Goal: Transaction & Acquisition: Book appointment/travel/reservation

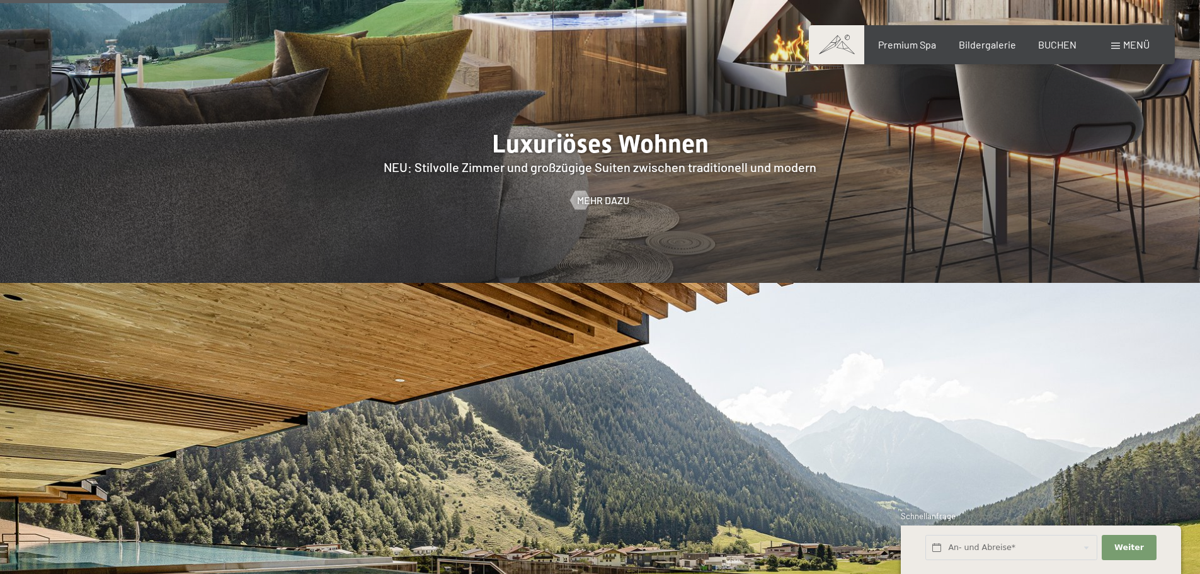
scroll to position [1323, 0]
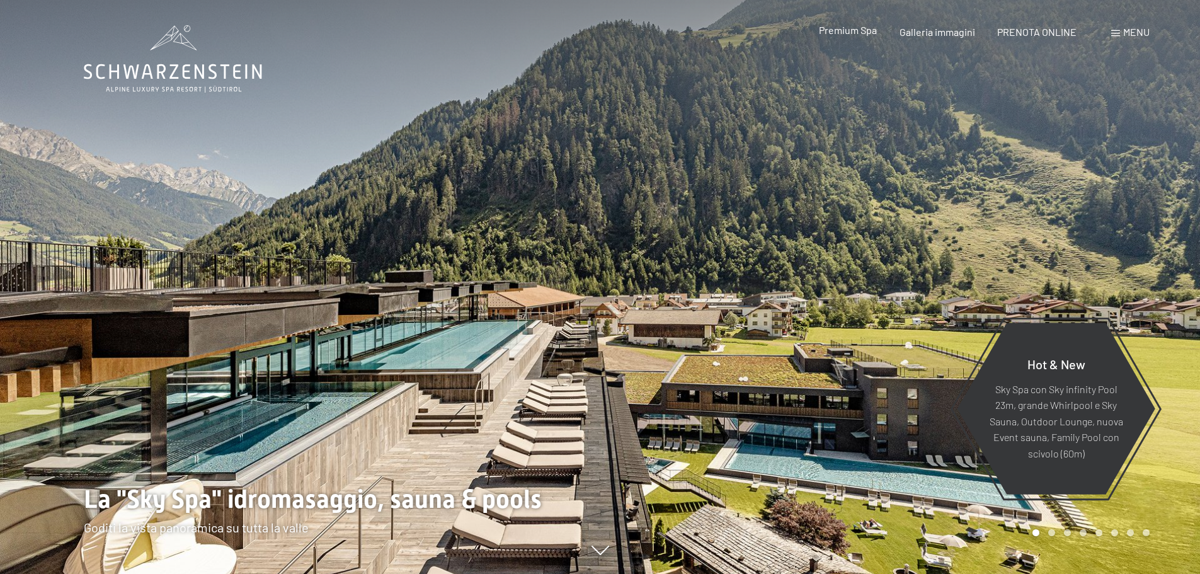
click at [852, 33] on span "Premium Spa" at bounding box center [848, 30] width 58 height 12
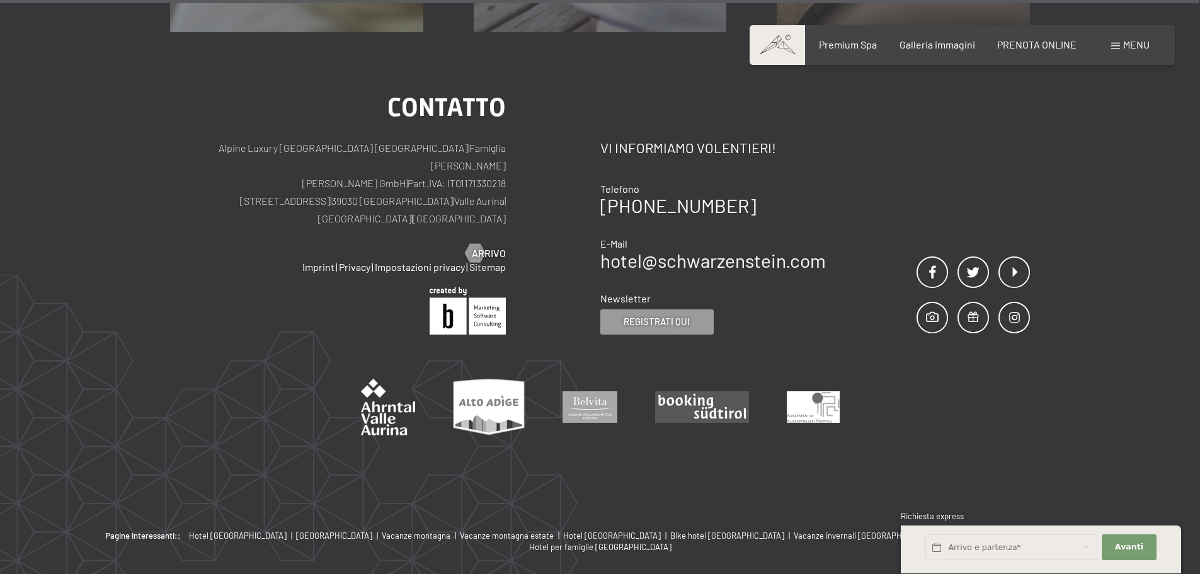
scroll to position [8071, 0]
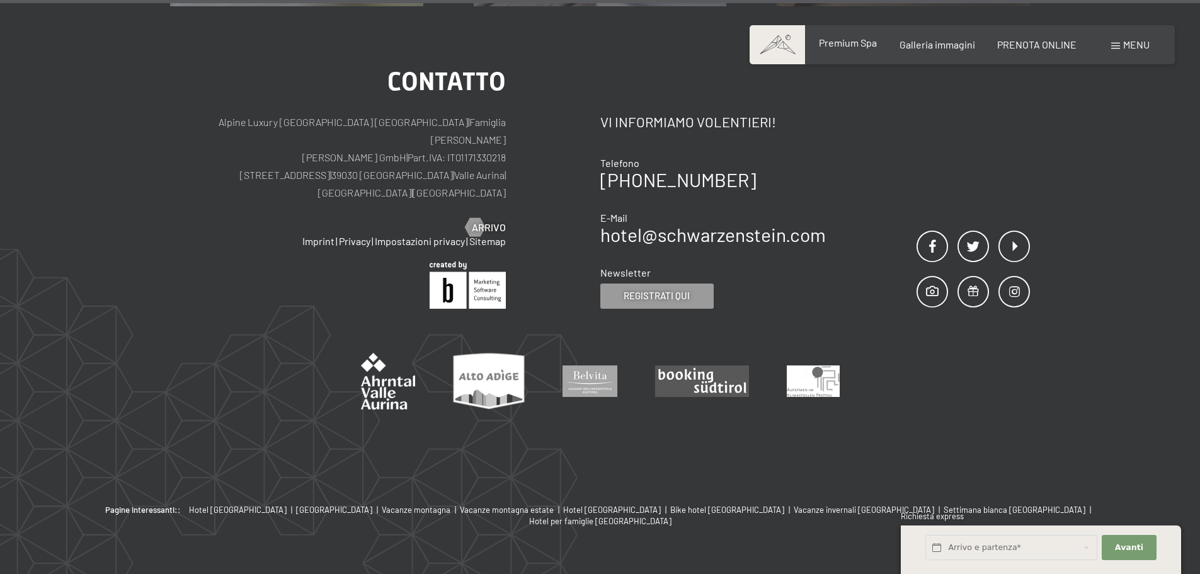
click at [840, 47] on span "Premium Spa" at bounding box center [848, 43] width 58 height 12
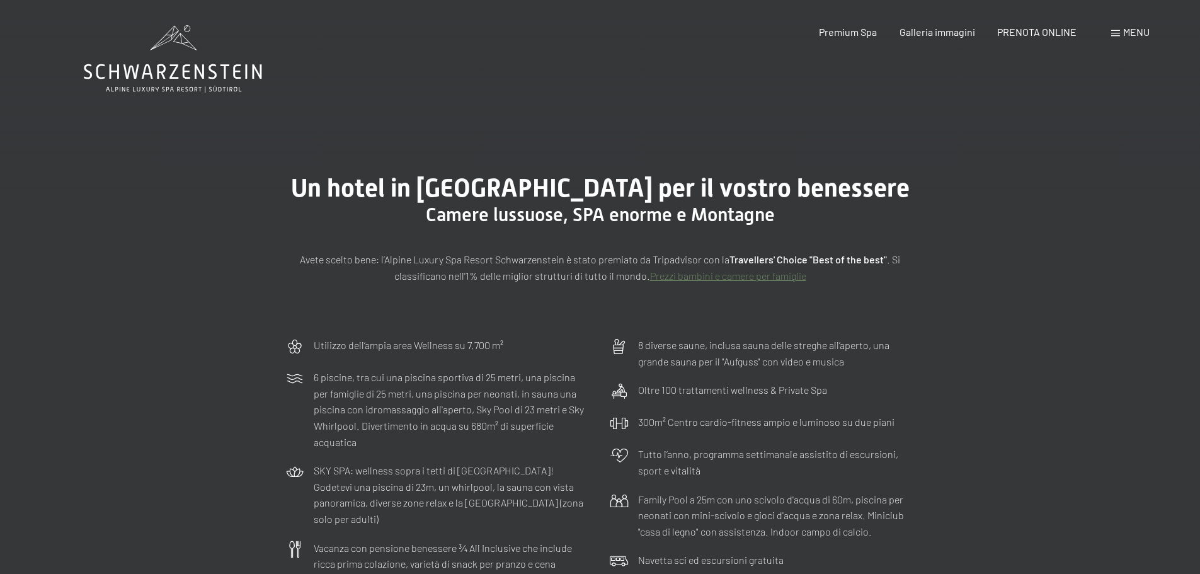
click at [1121, 31] on div "Menu" at bounding box center [1130, 32] width 38 height 14
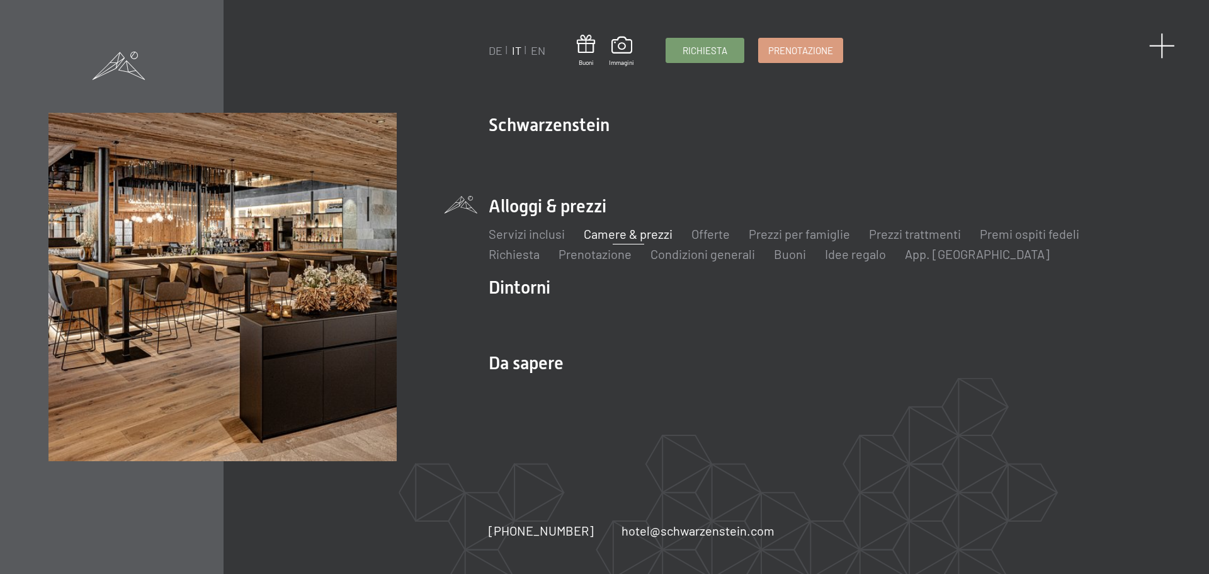
click at [1167, 47] on span at bounding box center [1163, 46] width 26 height 26
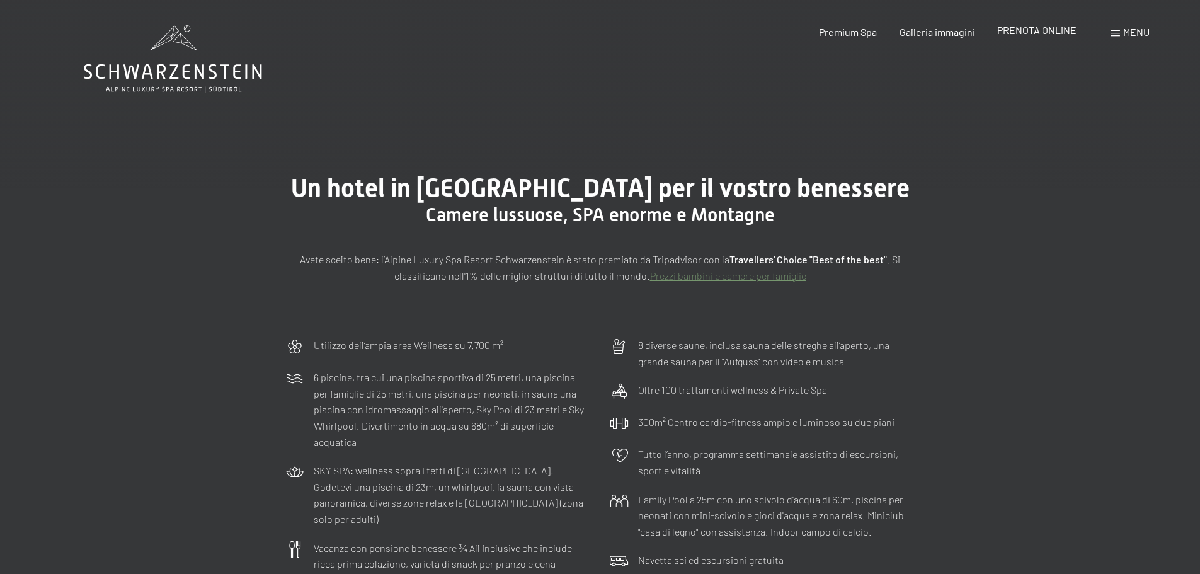
click at [1053, 28] on span "PRENOTA ONLINE" at bounding box center [1036, 30] width 79 height 12
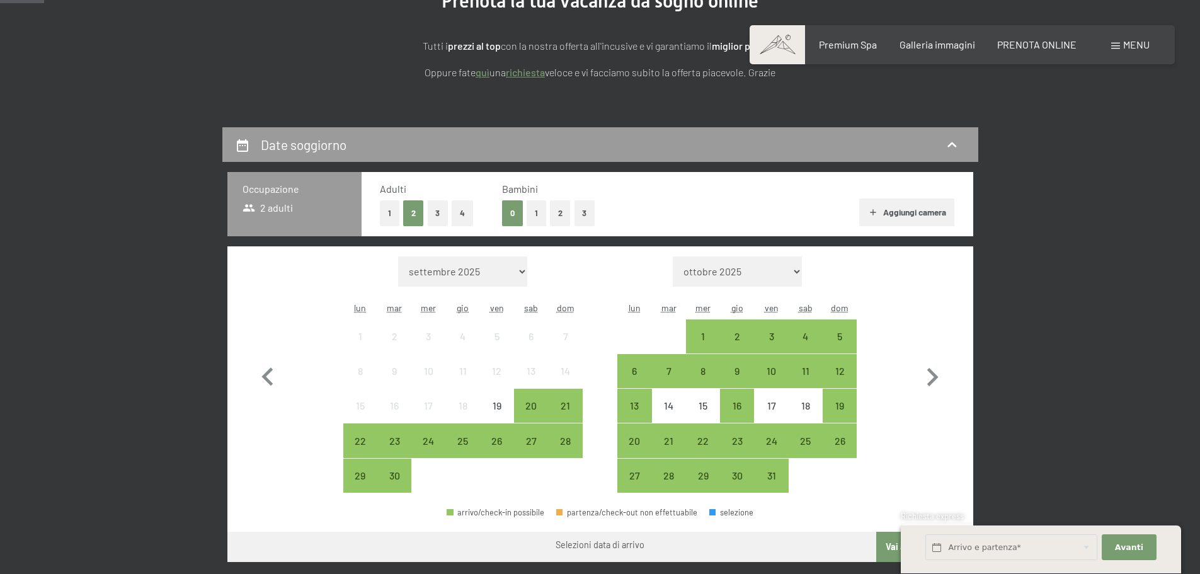
scroll to position [189, 0]
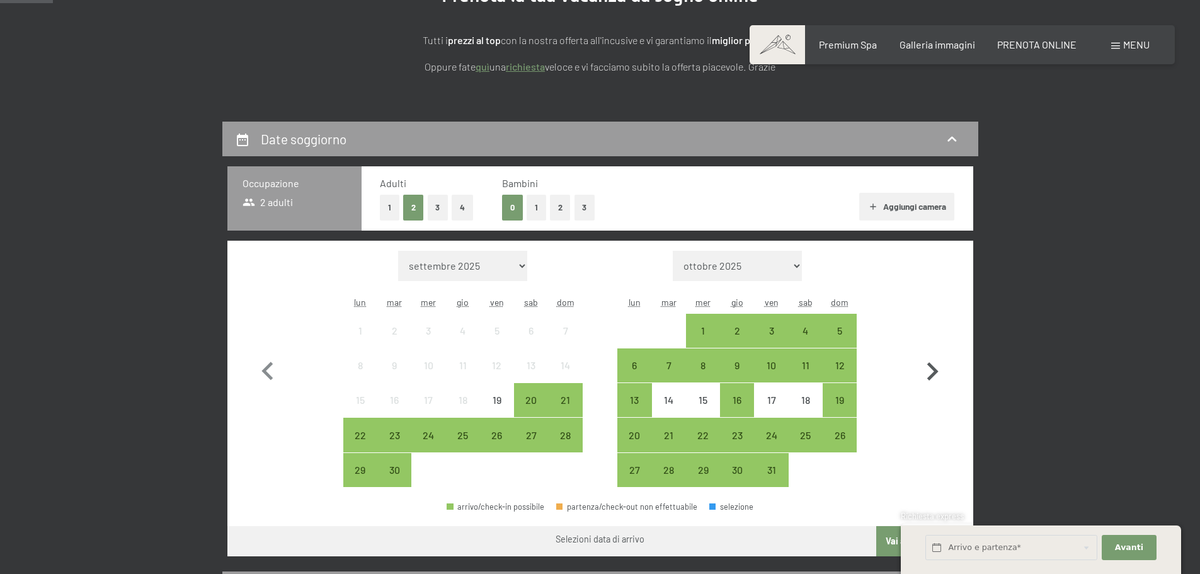
click at [930, 369] on icon "button" at bounding box center [932, 371] width 37 height 37
select select "[DATE]"
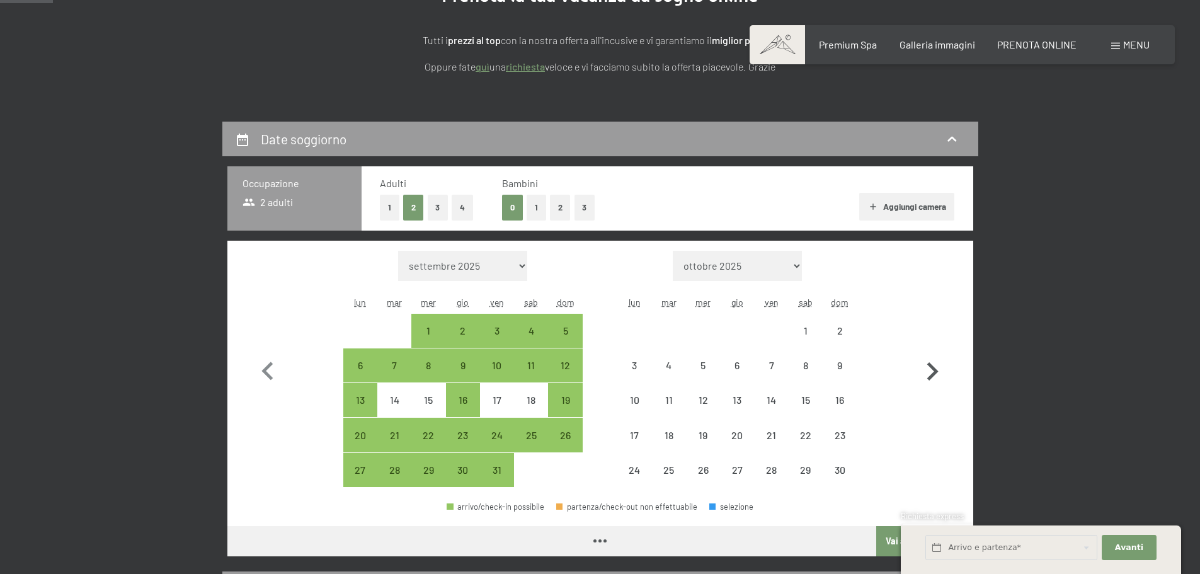
select select "[DATE]"
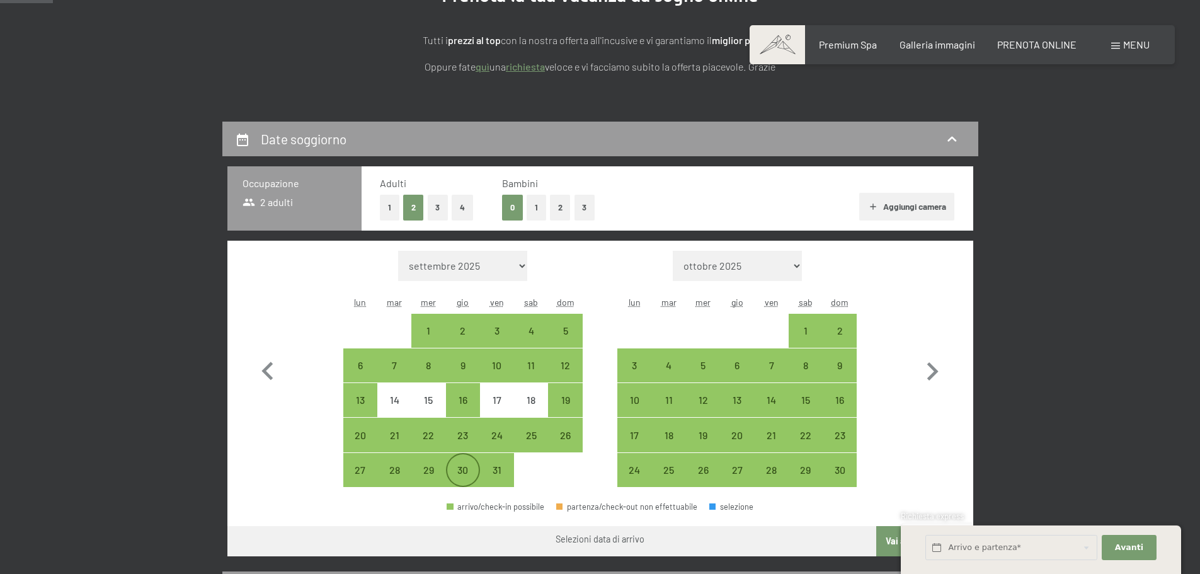
click at [462, 472] on div "30" at bounding box center [462, 480] width 31 height 31
select select "[DATE]"
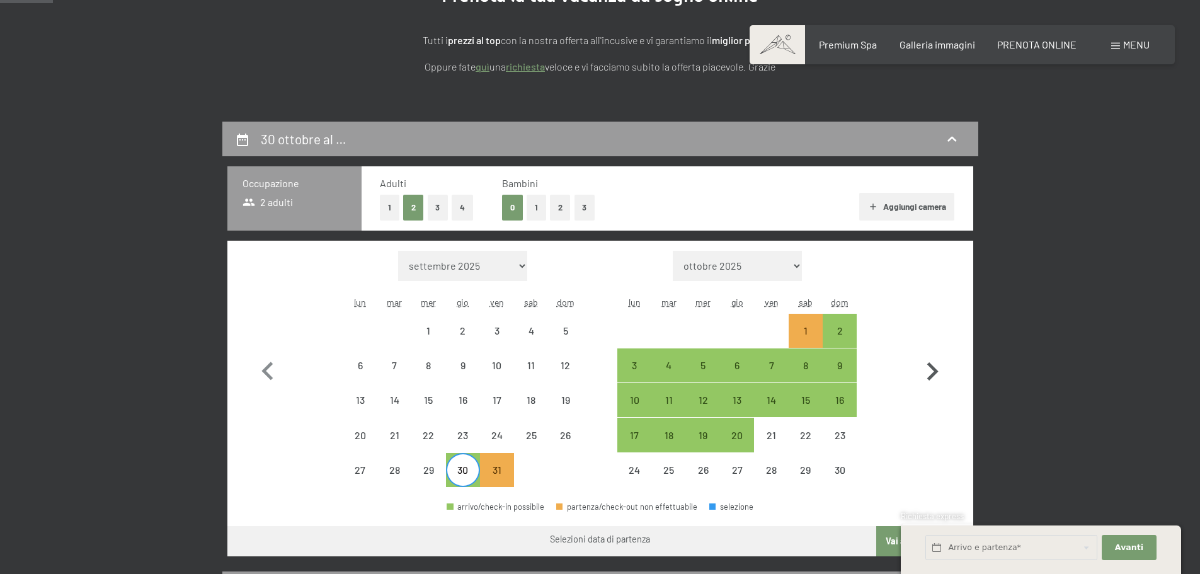
click at [931, 370] on icon "button" at bounding box center [932, 371] width 37 height 37
select select "[DATE]"
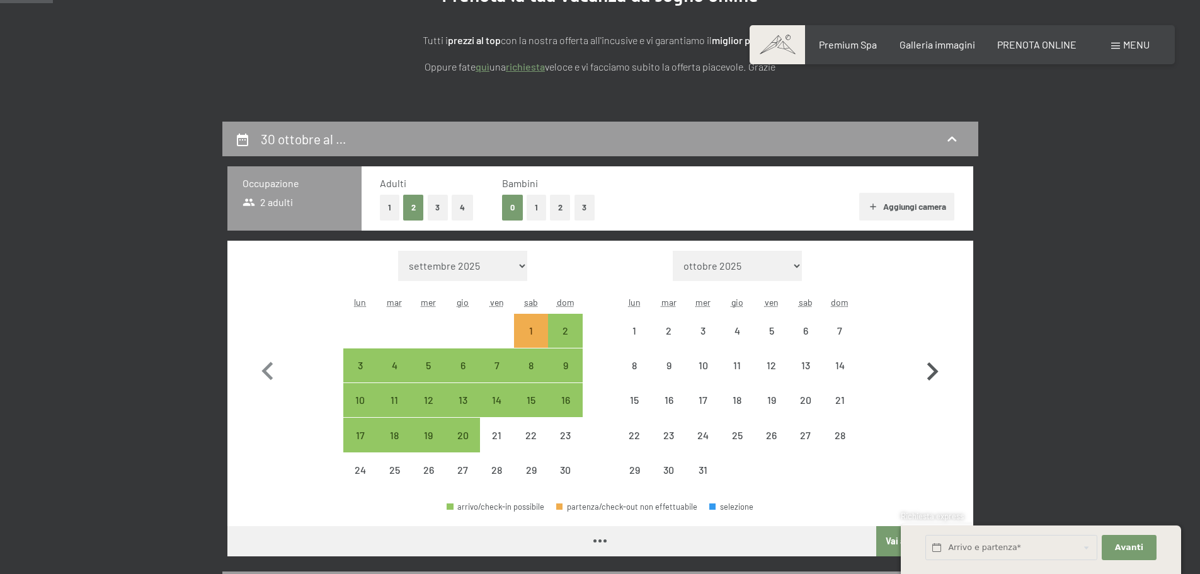
select select "[DATE]"
click at [239, 137] on icon at bounding box center [242, 140] width 11 height 13
select select "[DATE]"
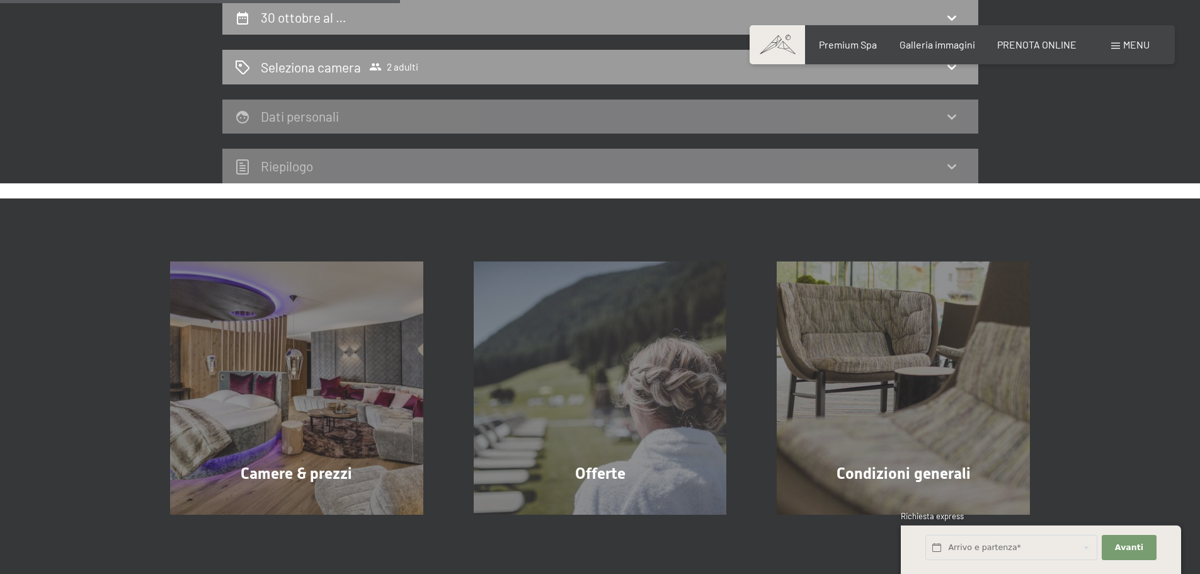
scroll to position [122, 0]
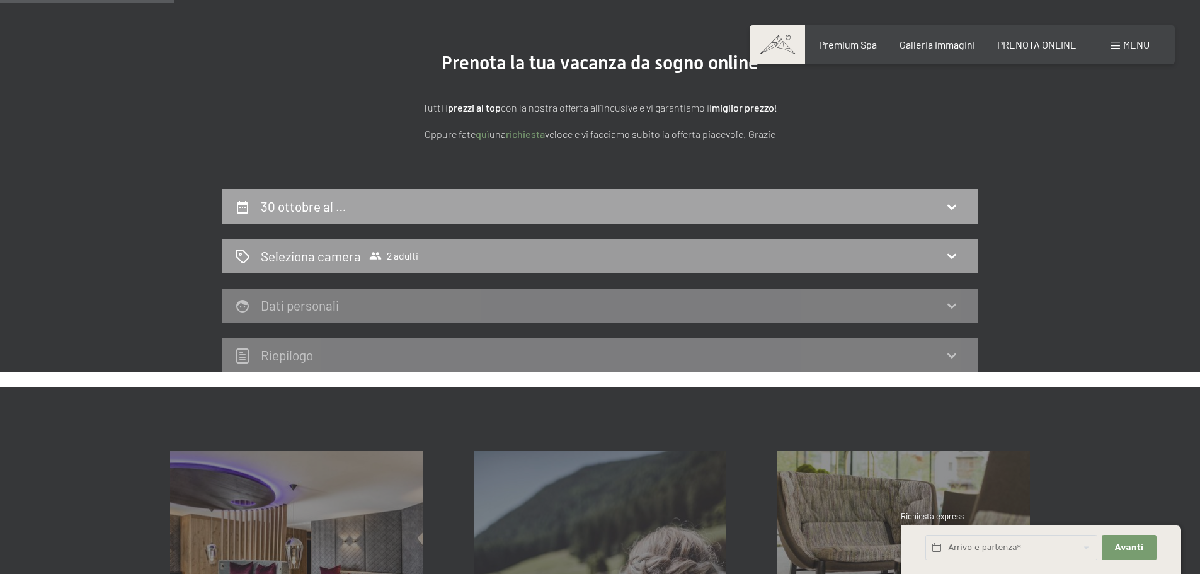
click at [952, 204] on icon at bounding box center [951, 206] width 15 height 15
select select "[DATE]"
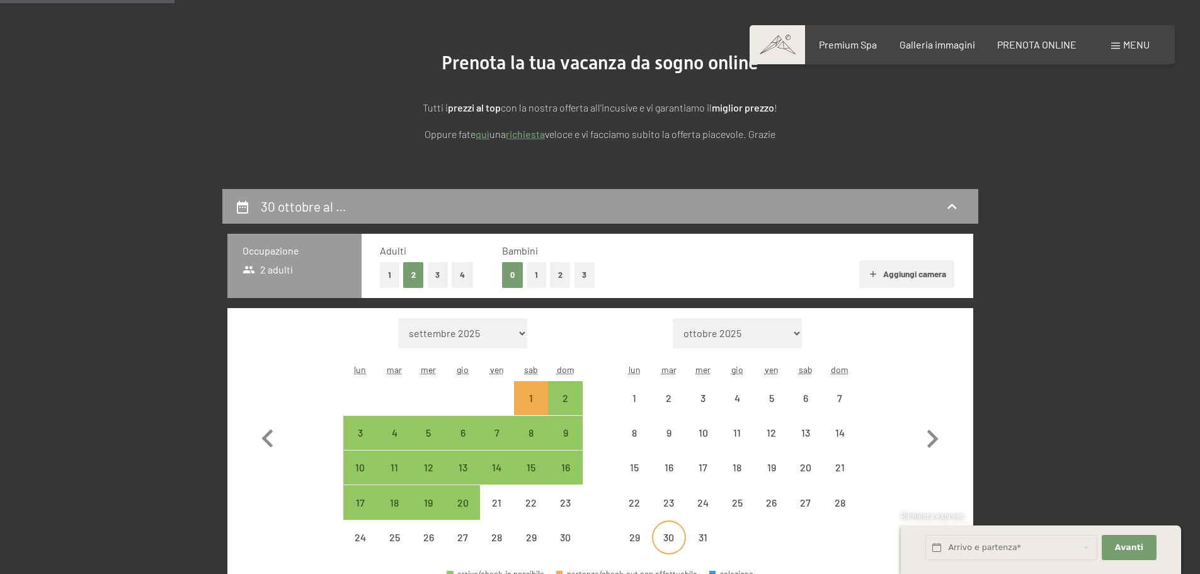
click at [670, 538] on div "30" at bounding box center [668, 547] width 31 height 31
select select "[DATE]"
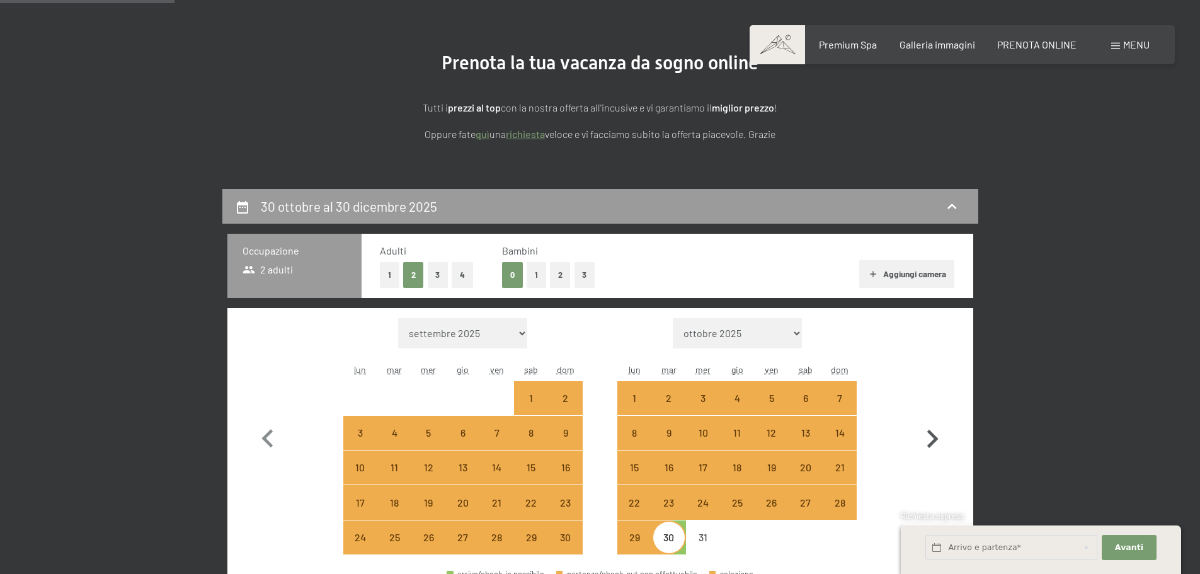
click at [938, 433] on icon "button" at bounding box center [932, 439] width 37 height 37
select select "[DATE]"
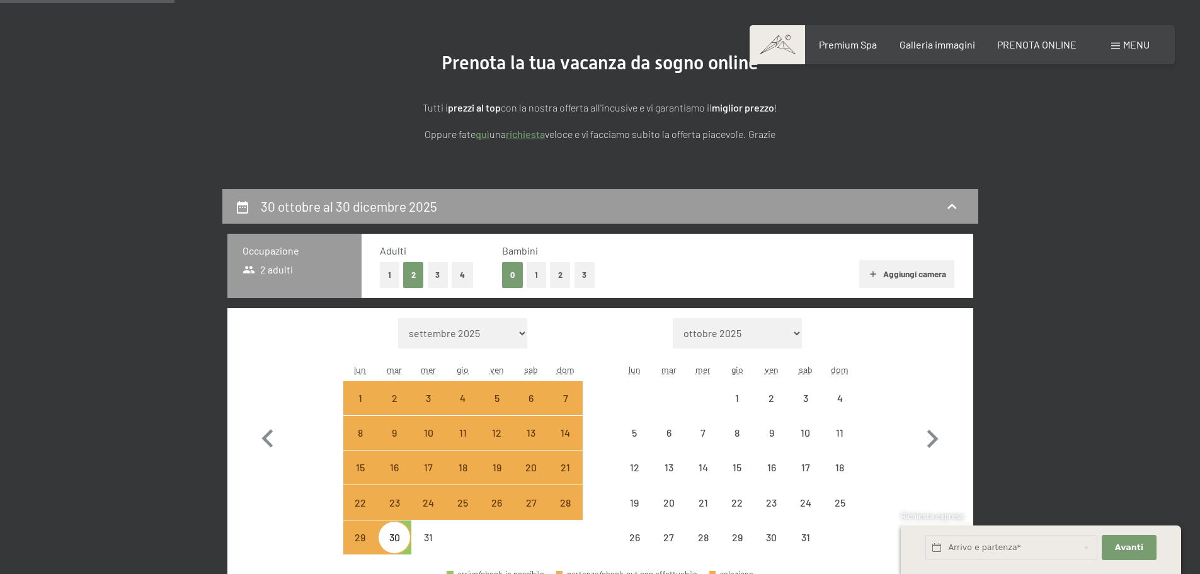
select select "[DATE]"
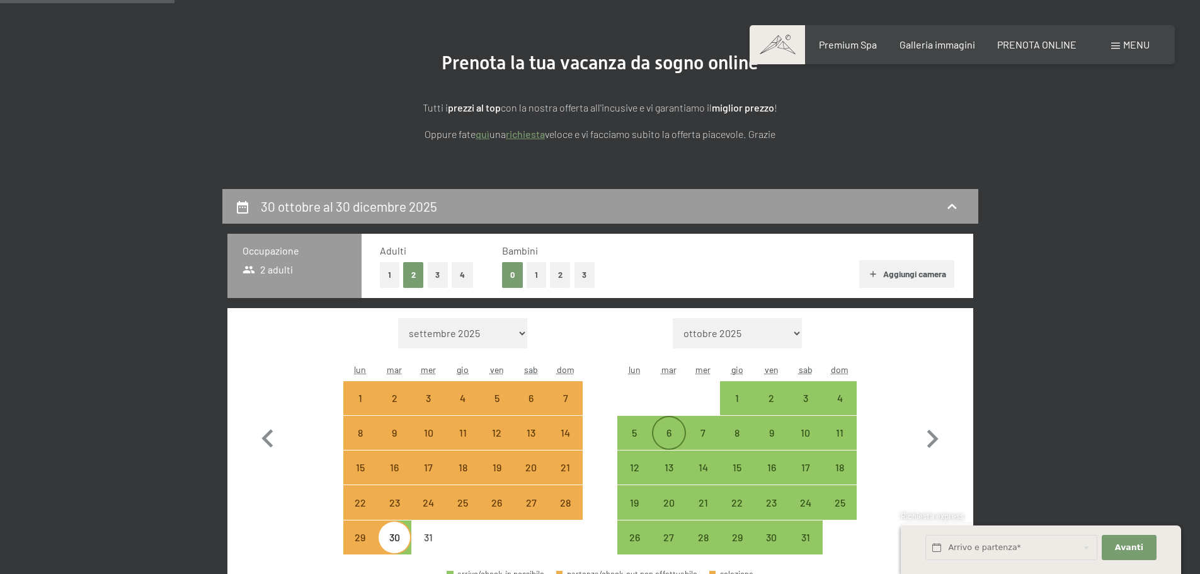
click at [668, 433] on div "6" at bounding box center [668, 443] width 31 height 31
select select "[DATE]"
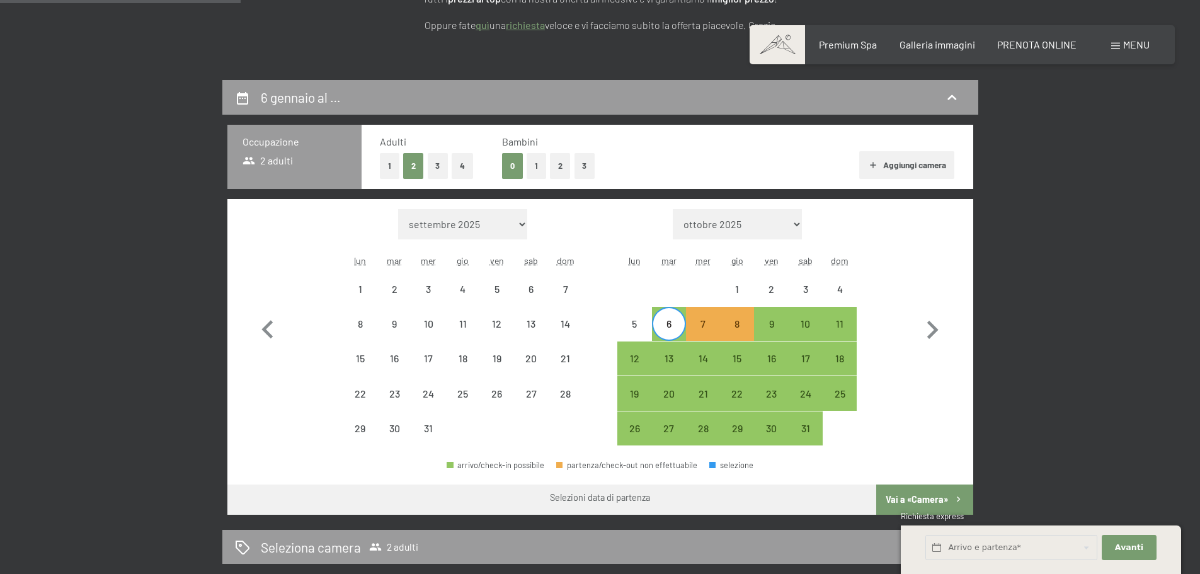
scroll to position [248, 0]
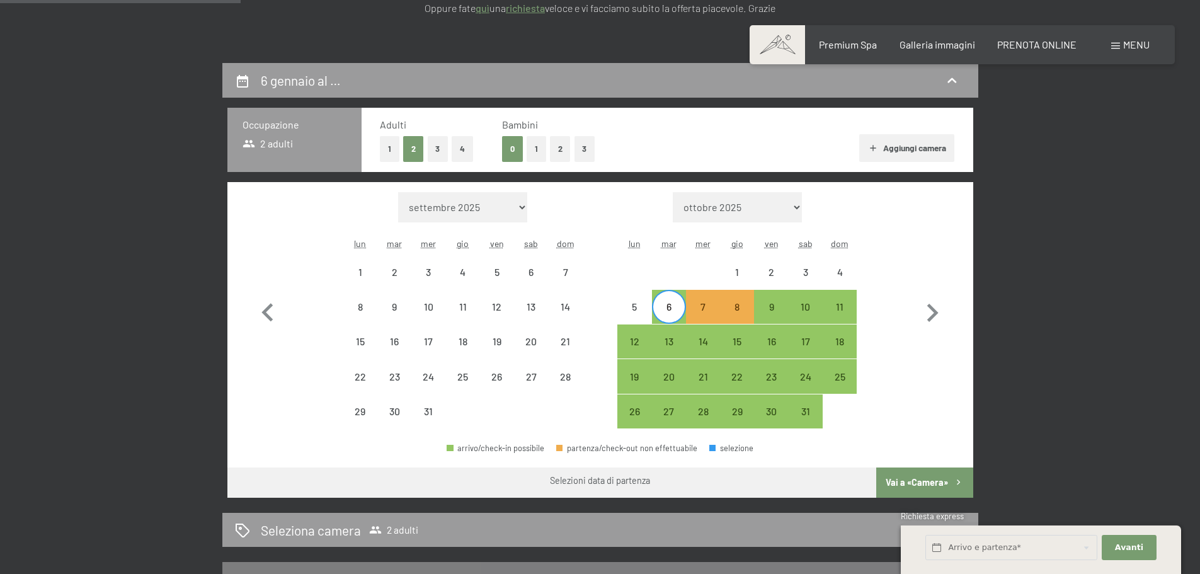
click at [911, 484] on button "Vai a «Camera»" at bounding box center [924, 482] width 96 height 30
select select "[DATE]"
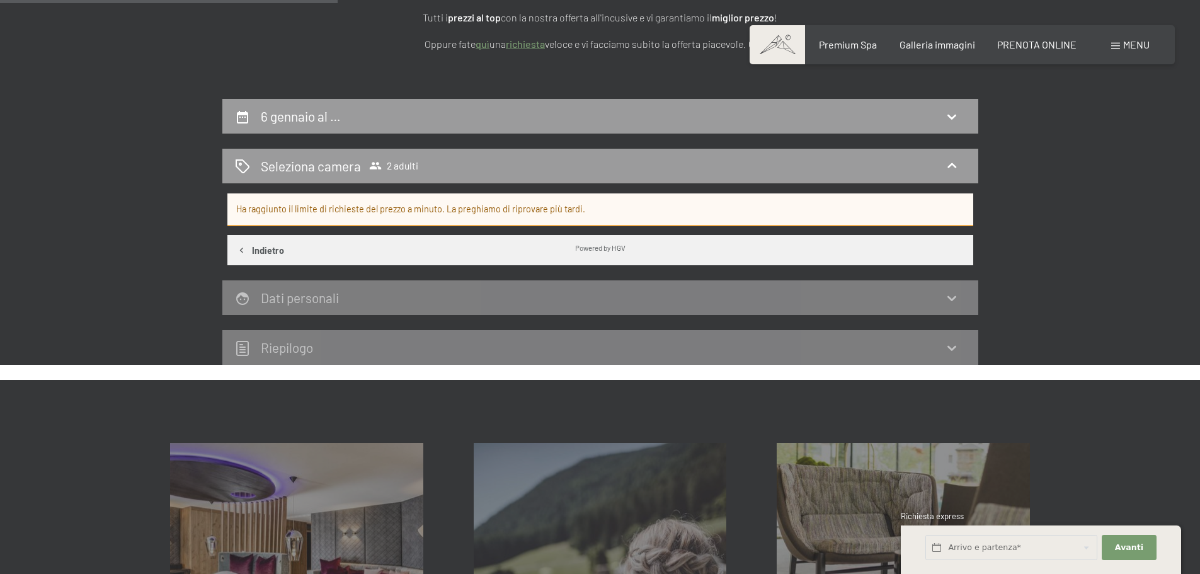
scroll to position [185, 0]
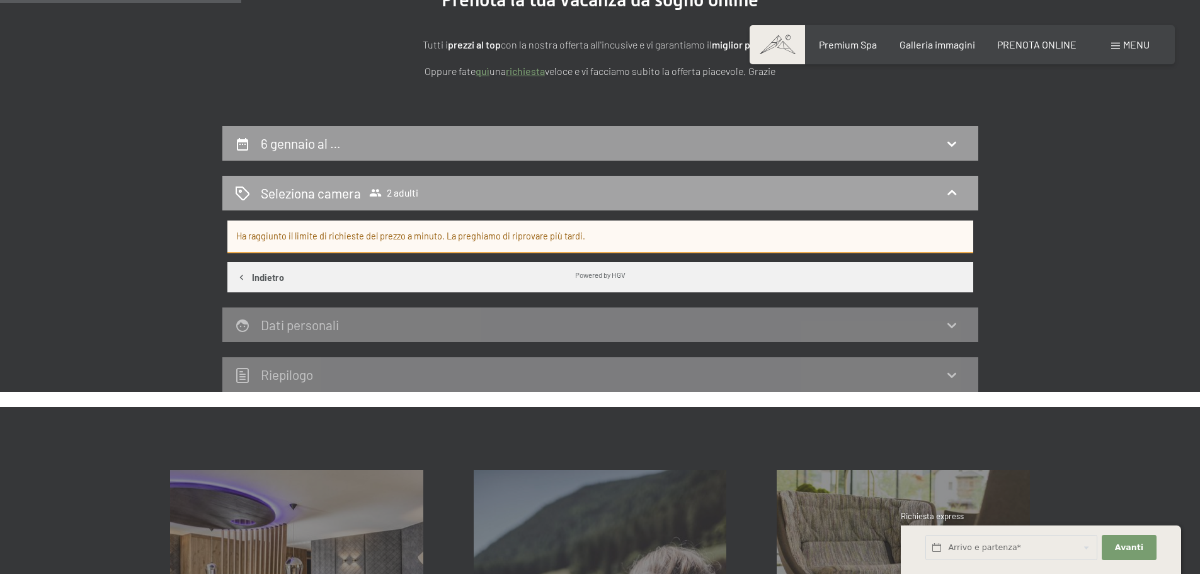
click at [391, 192] on span "2 adulti" at bounding box center [393, 192] width 49 height 13
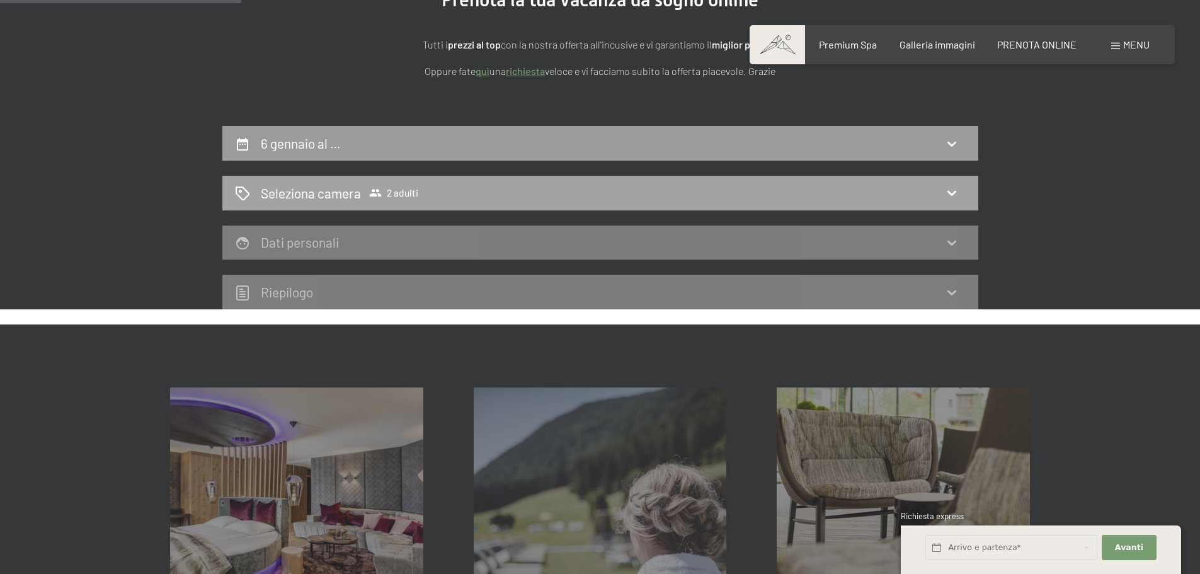
click at [963, 193] on div "Seleziona camera 2 adulti" at bounding box center [600, 193] width 731 height 18
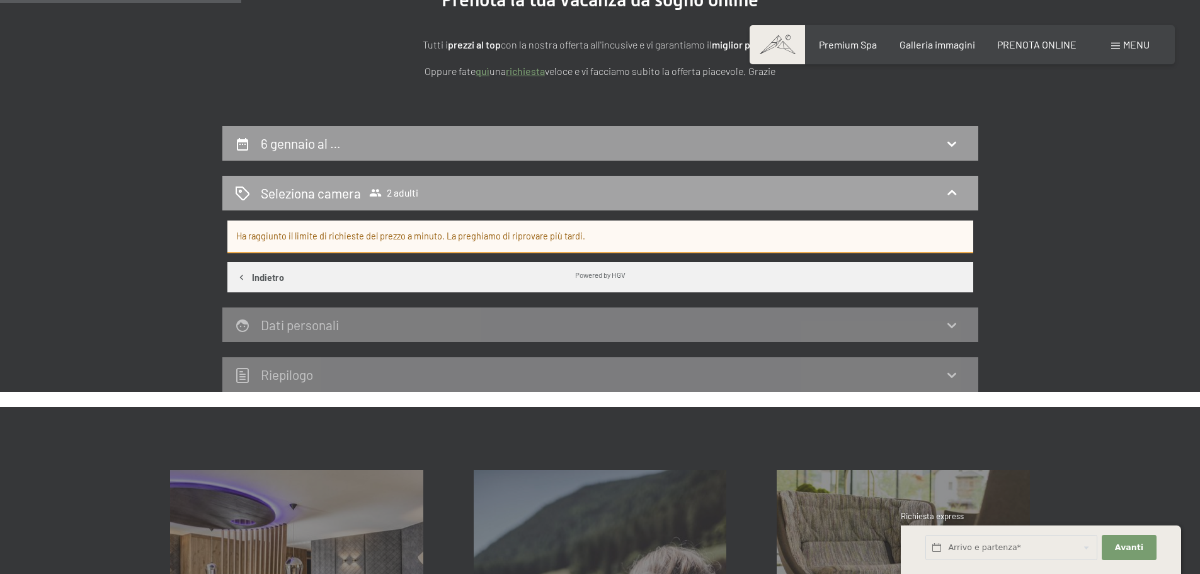
click at [284, 194] on h2 "Seleziona camera" at bounding box center [311, 193] width 100 height 18
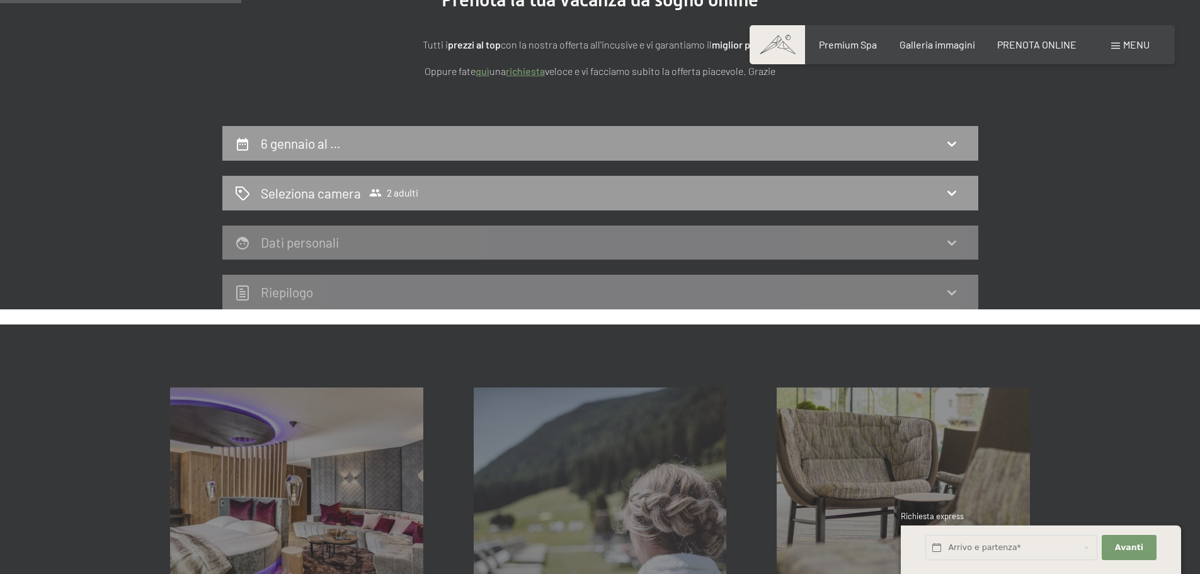
click at [946, 247] on icon at bounding box center [951, 242] width 15 height 15
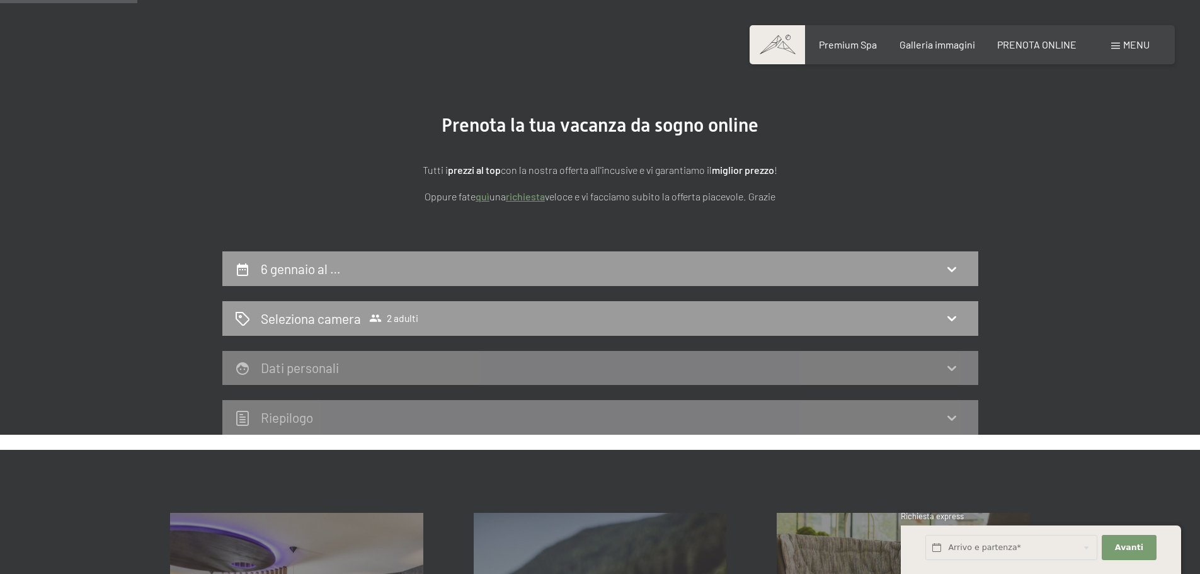
scroll to position [59, 0]
click at [950, 317] on icon at bounding box center [951, 318] width 15 height 15
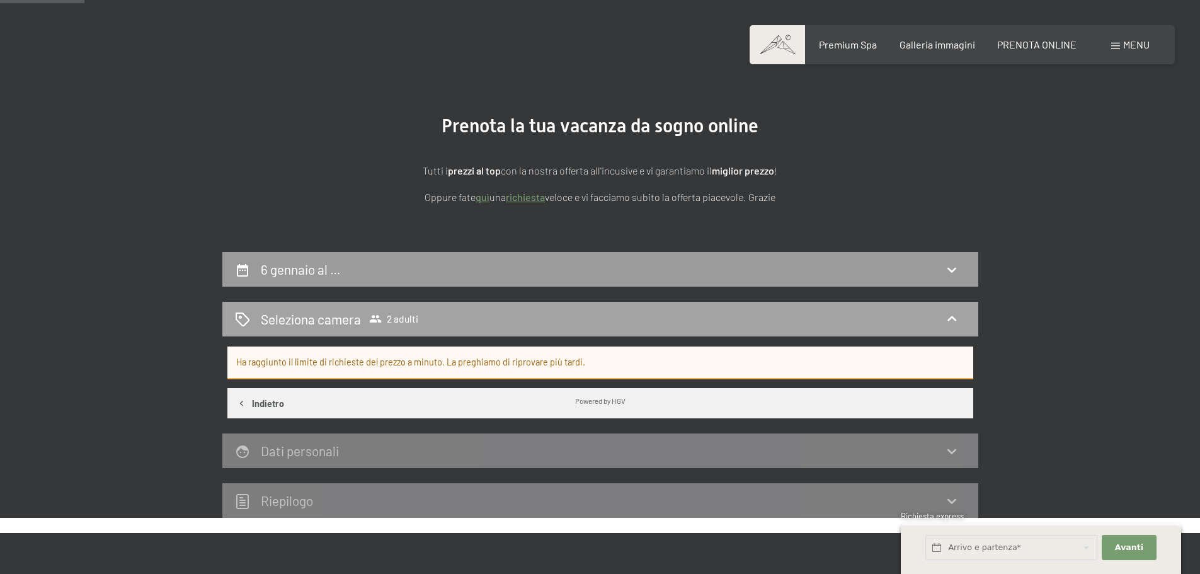
click at [379, 318] on icon at bounding box center [375, 318] width 13 height 13
click at [391, 318] on span "2 adulti" at bounding box center [393, 318] width 49 height 13
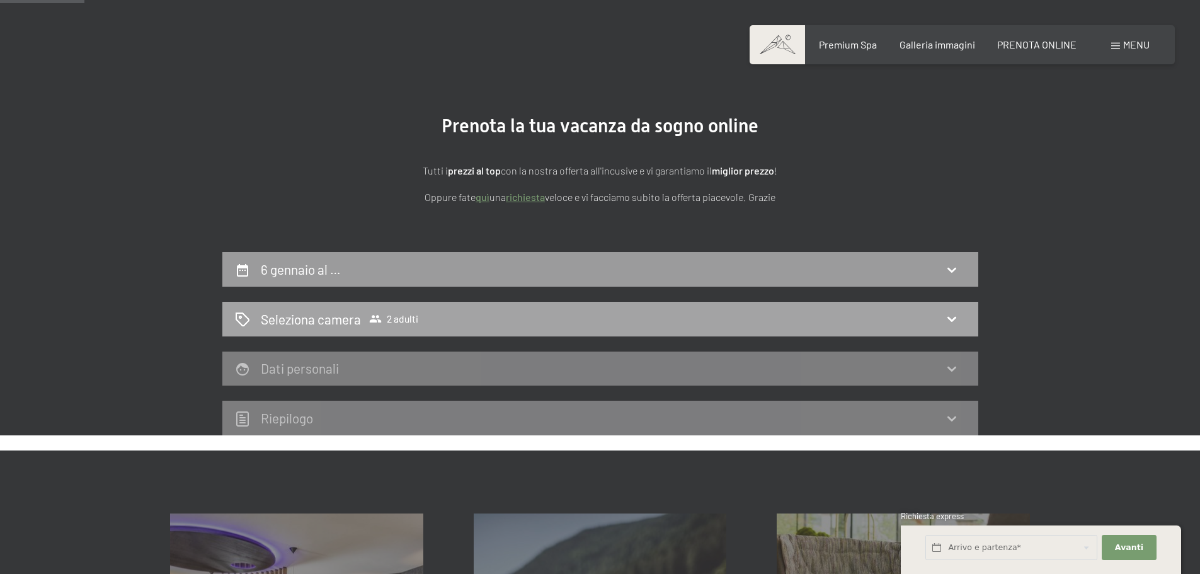
click at [396, 318] on span "2 adulti" at bounding box center [393, 318] width 49 height 13
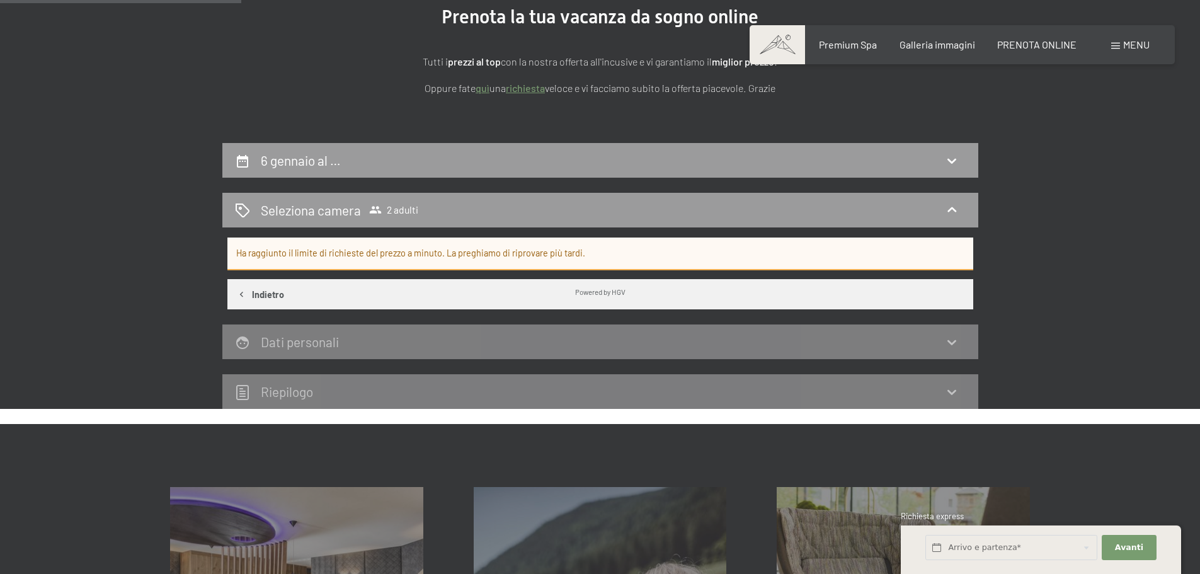
scroll to position [185, 0]
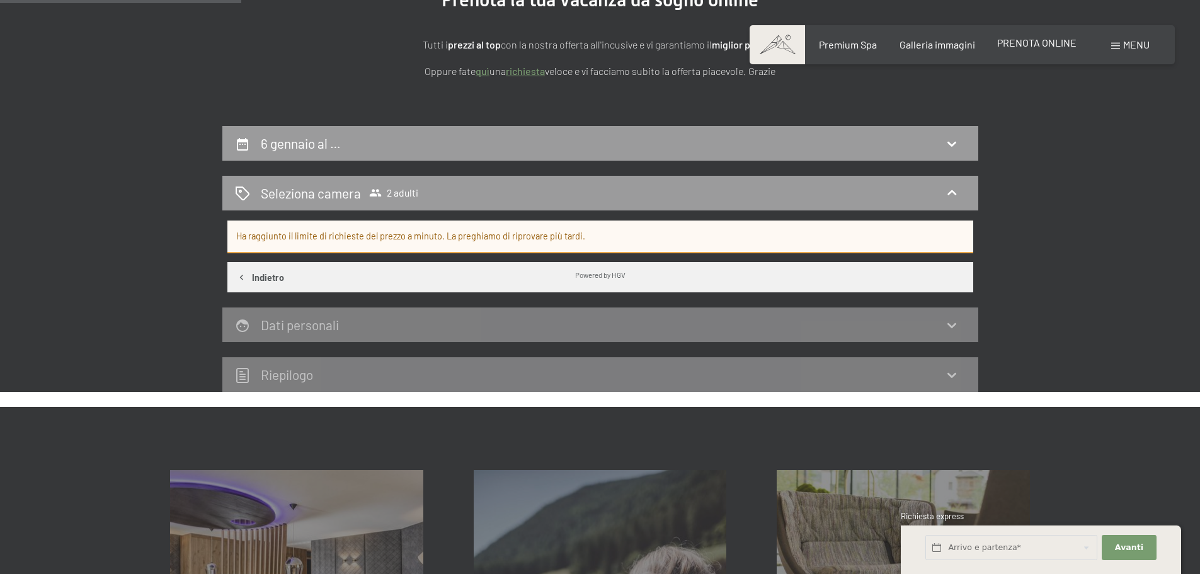
click at [1037, 43] on span "PRENOTA ONLINE" at bounding box center [1036, 43] width 79 height 12
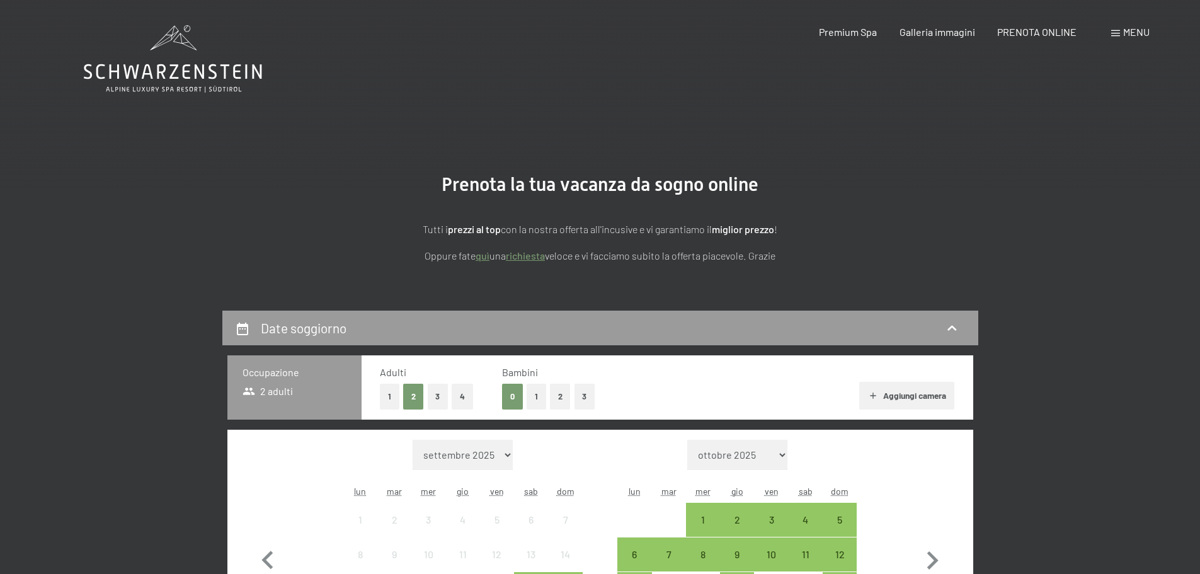
click at [891, 401] on button "Aggiungi camera" at bounding box center [906, 396] width 95 height 28
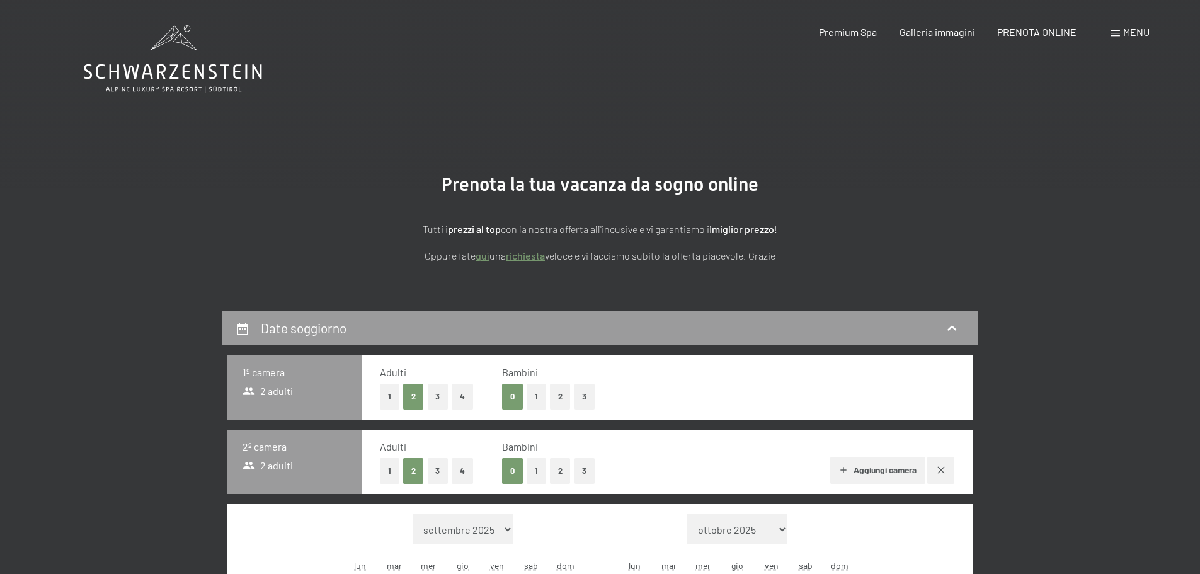
click at [538, 399] on button "1" at bounding box center [537, 397] width 20 height 26
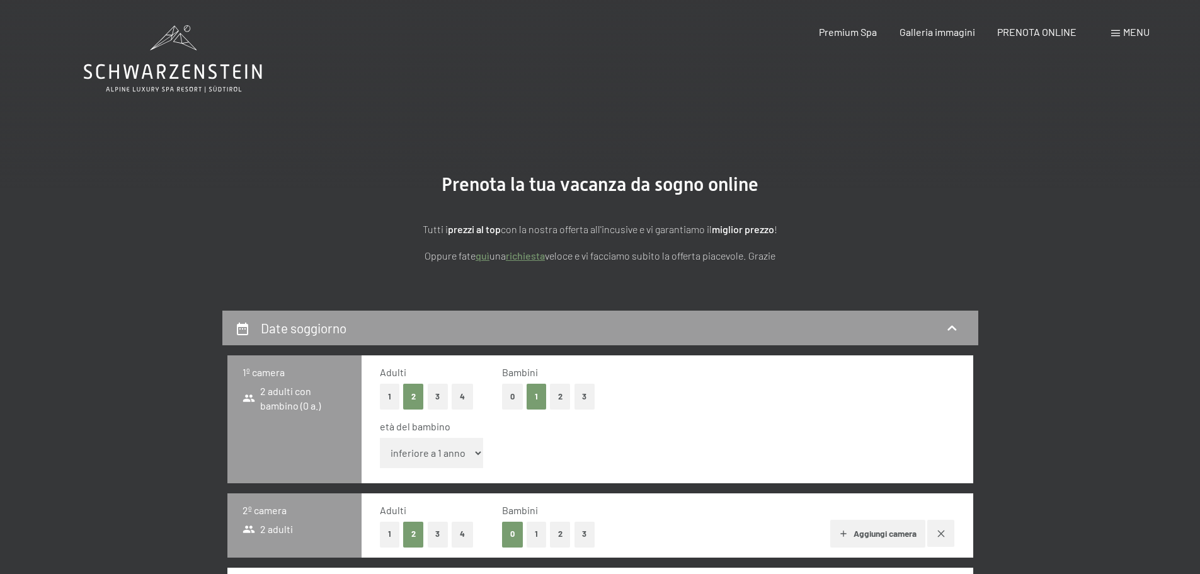
click at [476, 454] on select "inferiore a 1 anno 1 anno 2 anni 3 anni 4 anni 5 anni 6 anni 7 anni 8 anni 9 an…" at bounding box center [432, 453] width 104 height 30
select select "10"
click at [380, 438] on select "inferiore a 1 anno 1 anno 2 anni 3 anni 4 anni 5 anni 6 anni 7 anni 8 anni 9 an…" at bounding box center [432, 453] width 104 height 30
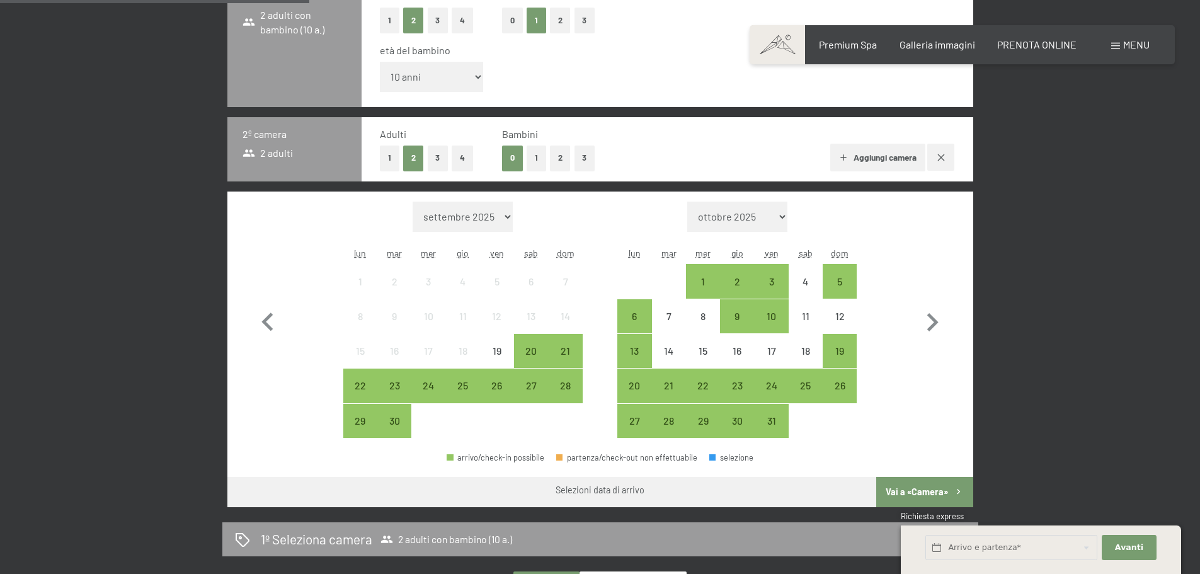
scroll to position [378, 0]
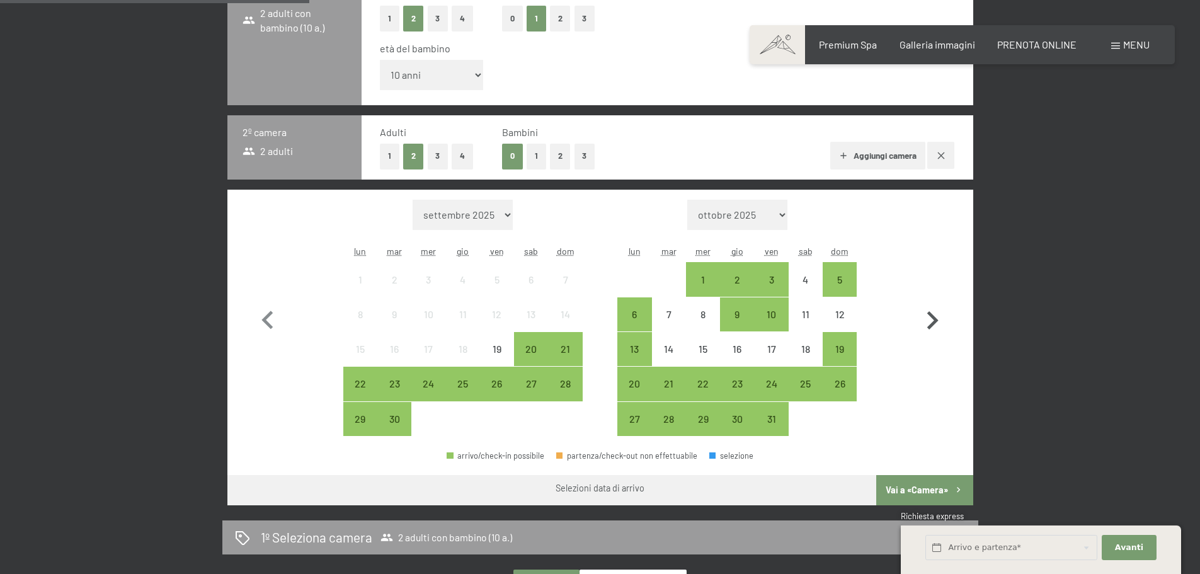
click at [930, 319] on icon "button" at bounding box center [932, 320] width 37 height 37
select select "[DATE]"
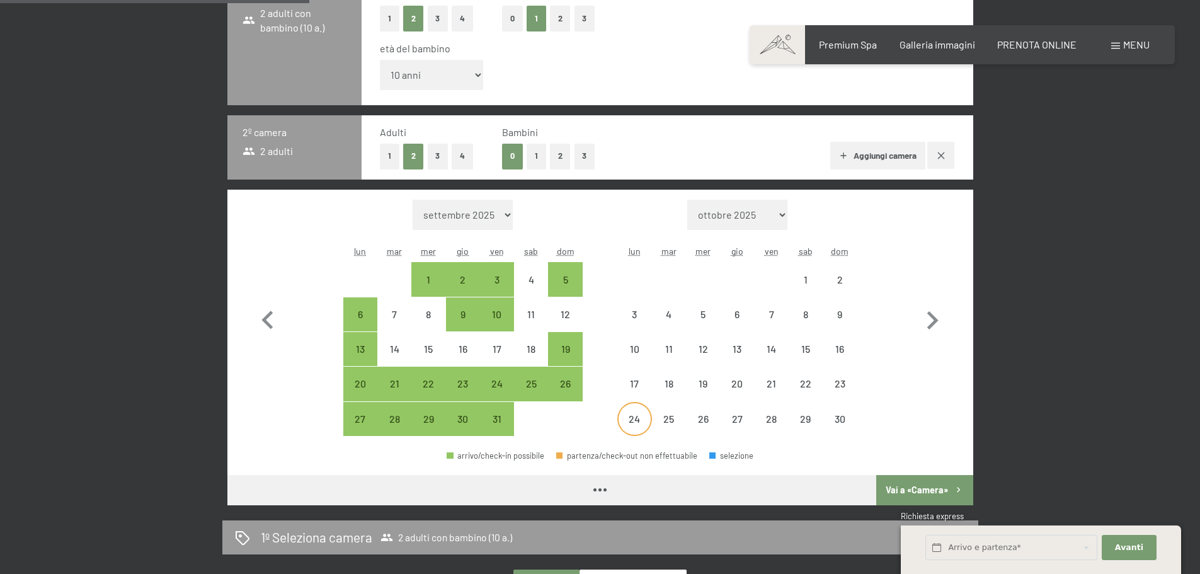
select select "[DATE]"
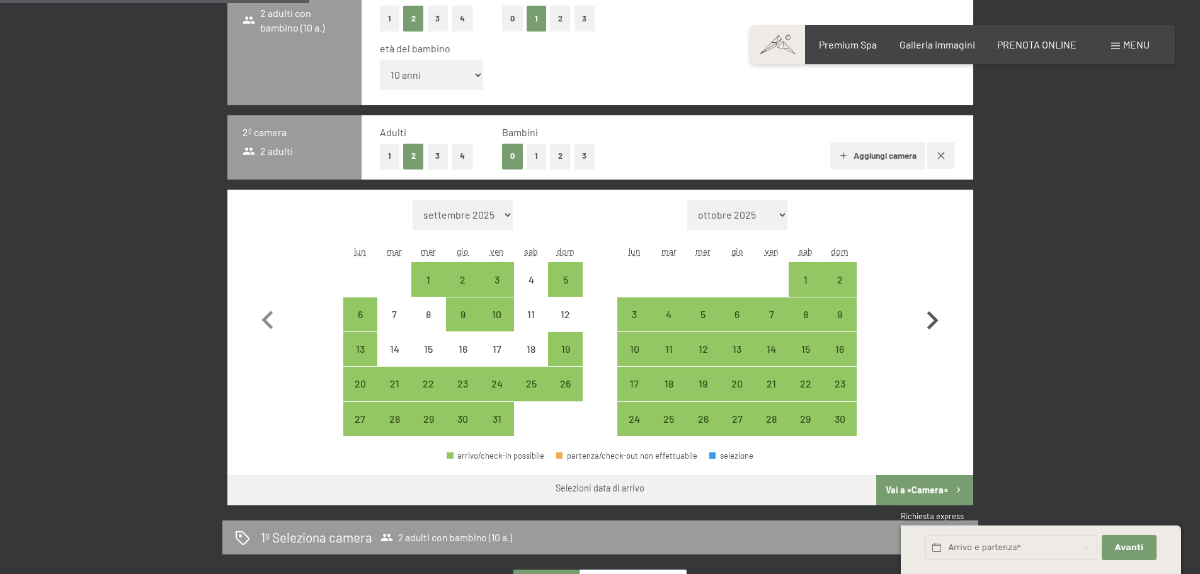
click at [933, 319] on icon "button" at bounding box center [932, 320] width 11 height 18
select select "[DATE]"
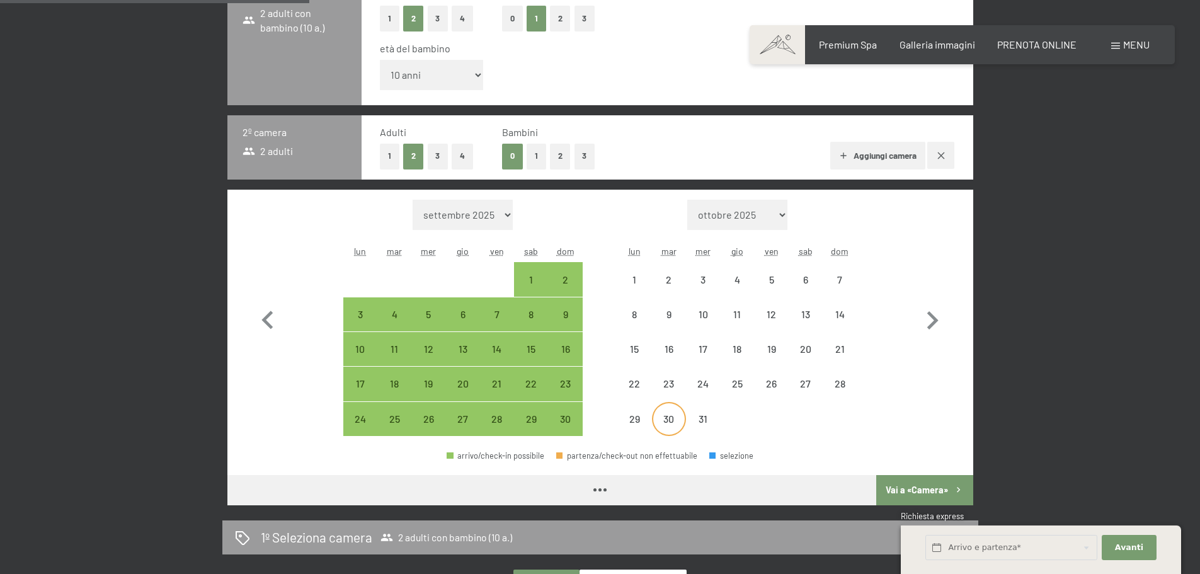
select select "[DATE]"
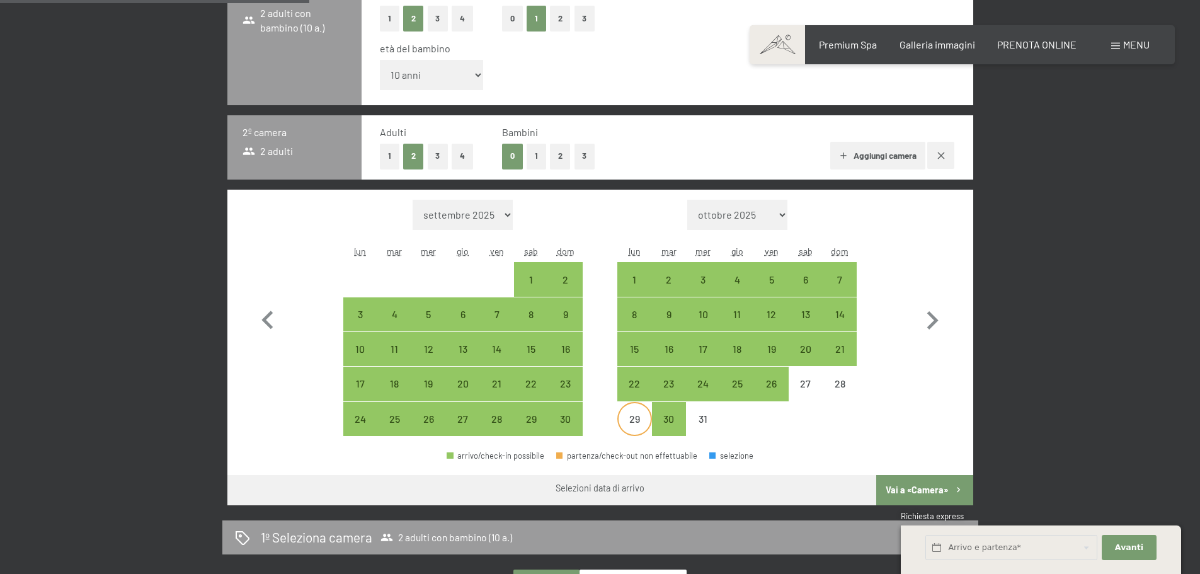
click at [637, 419] on div "29" at bounding box center [634, 429] width 31 height 31
select select "[DATE]"
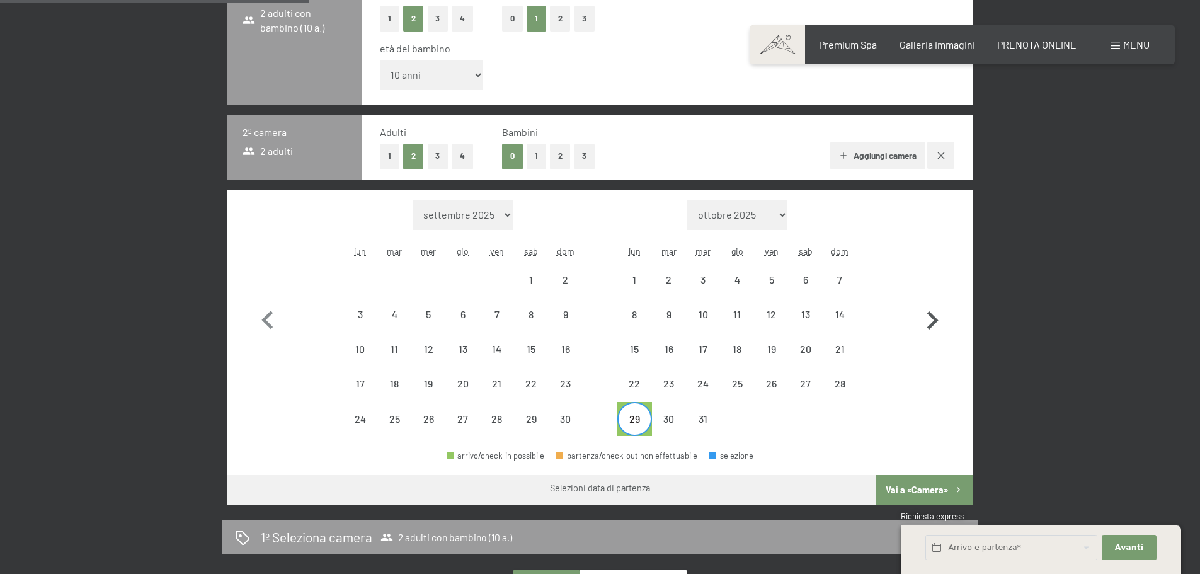
click at [931, 325] on icon "button" at bounding box center [932, 320] width 11 height 18
select select "[DATE]"
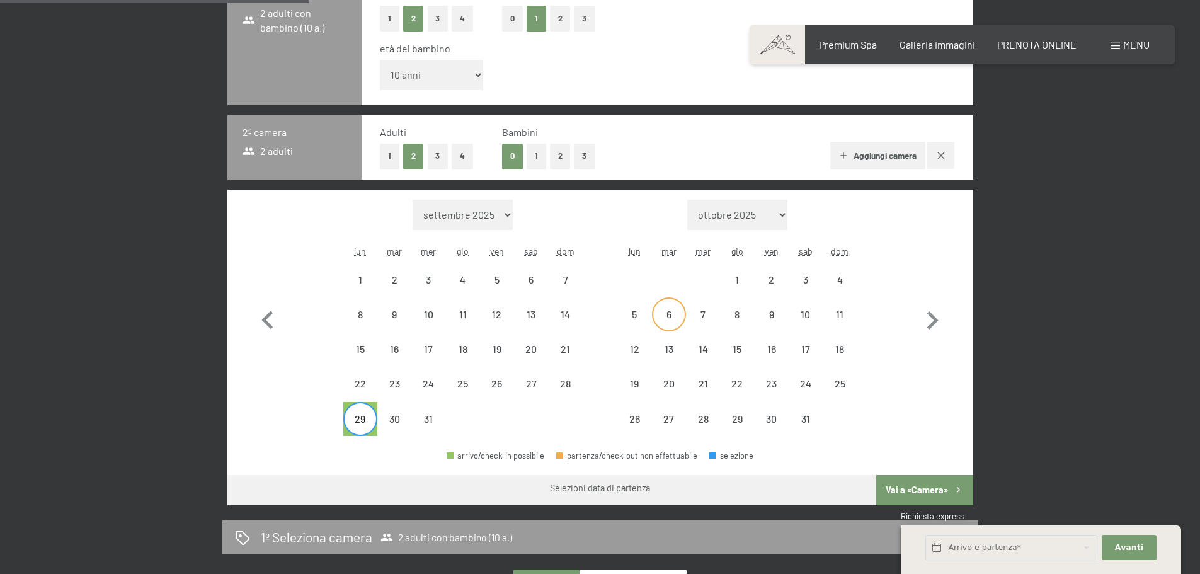
click at [670, 313] on div "6" at bounding box center [668, 324] width 31 height 31
select select "[DATE]"
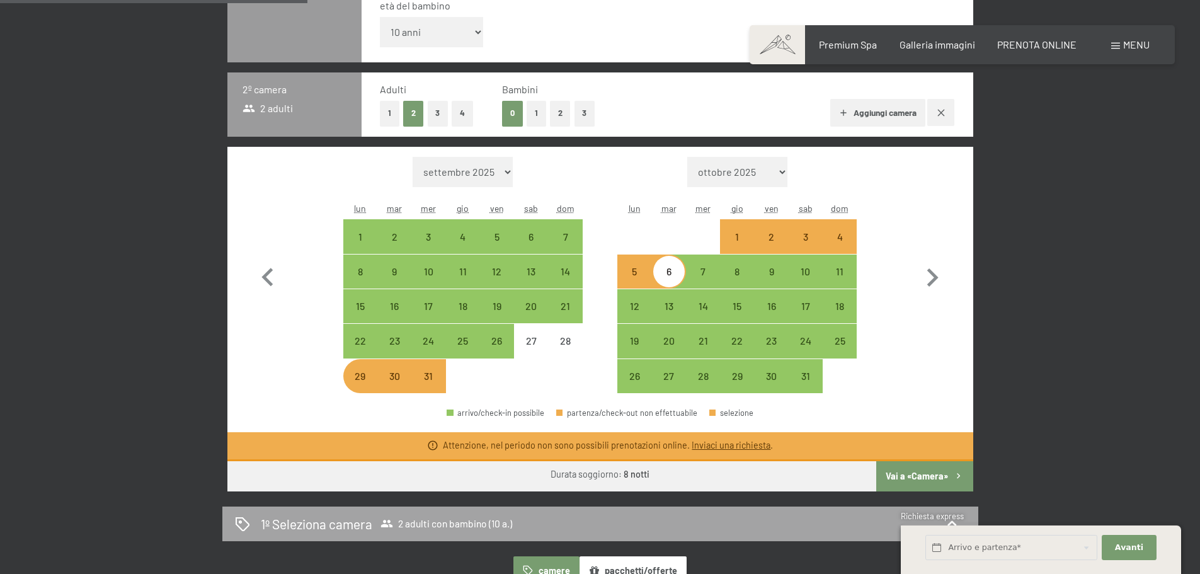
scroll to position [441, 0]
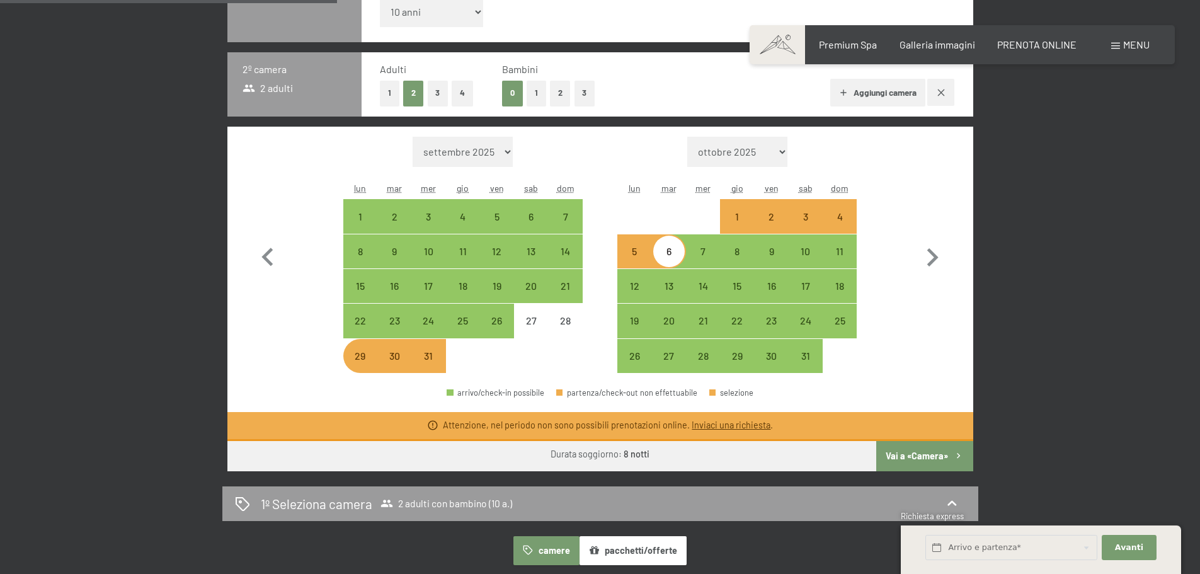
click at [632, 256] on div "5" at bounding box center [634, 261] width 31 height 31
select select "[DATE]"
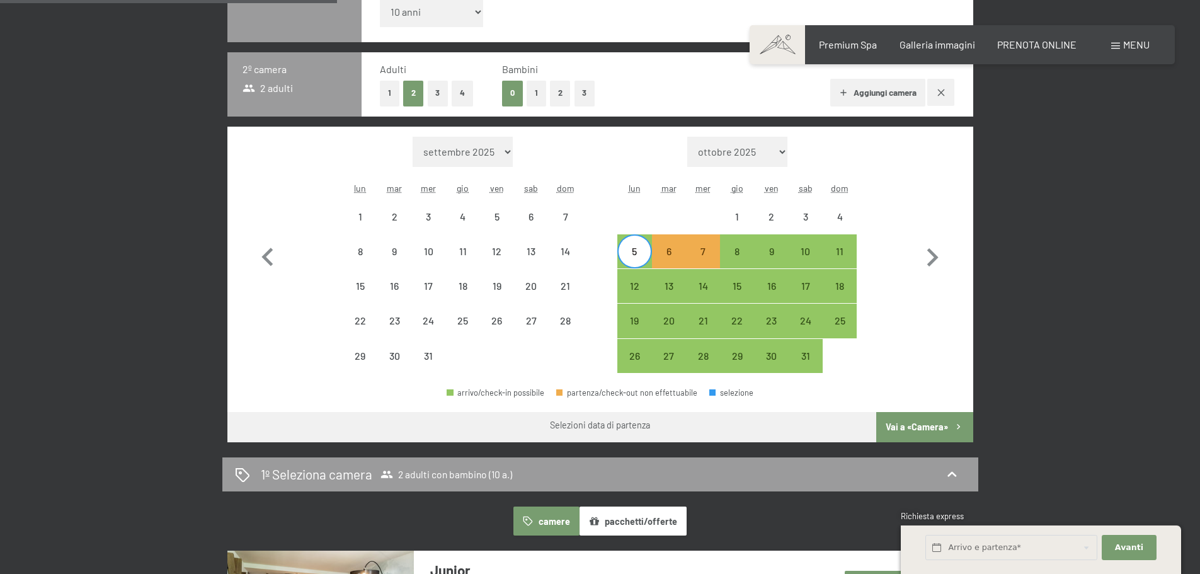
click at [893, 423] on button "Vai a «Camera»" at bounding box center [924, 427] width 96 height 30
select select "[DATE]"
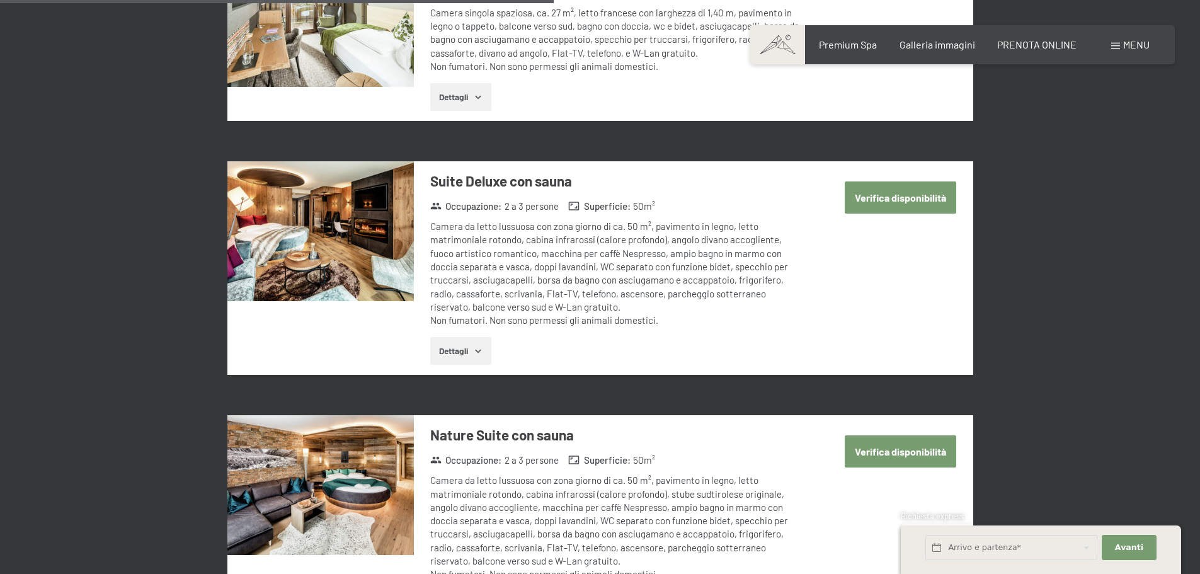
scroll to position [1948, 0]
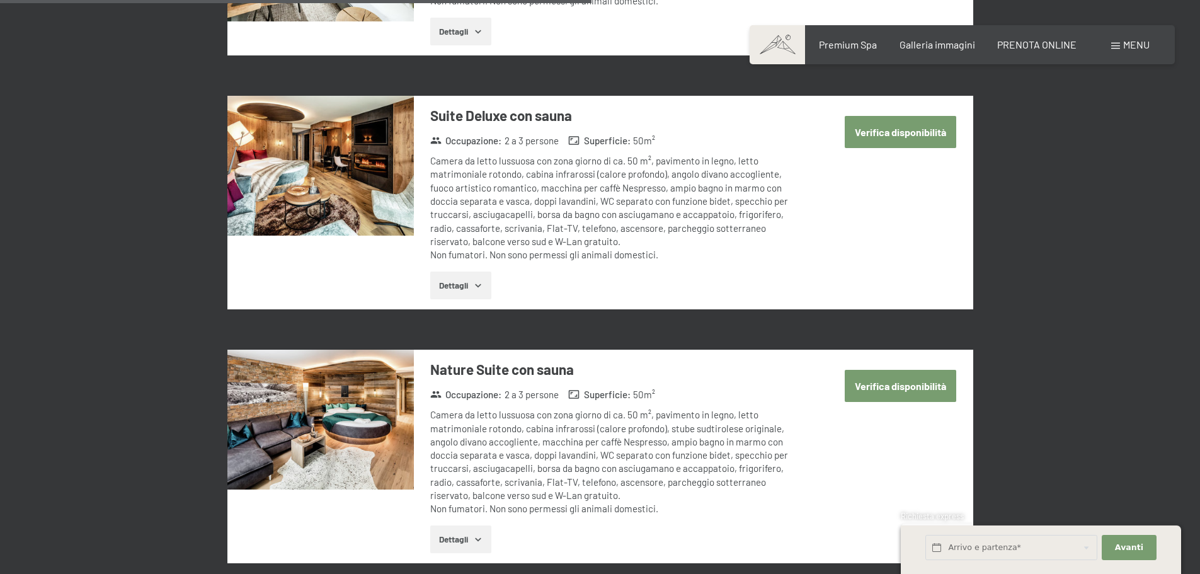
click at [894, 116] on button "Verifica disponibilità" at bounding box center [900, 132] width 111 height 32
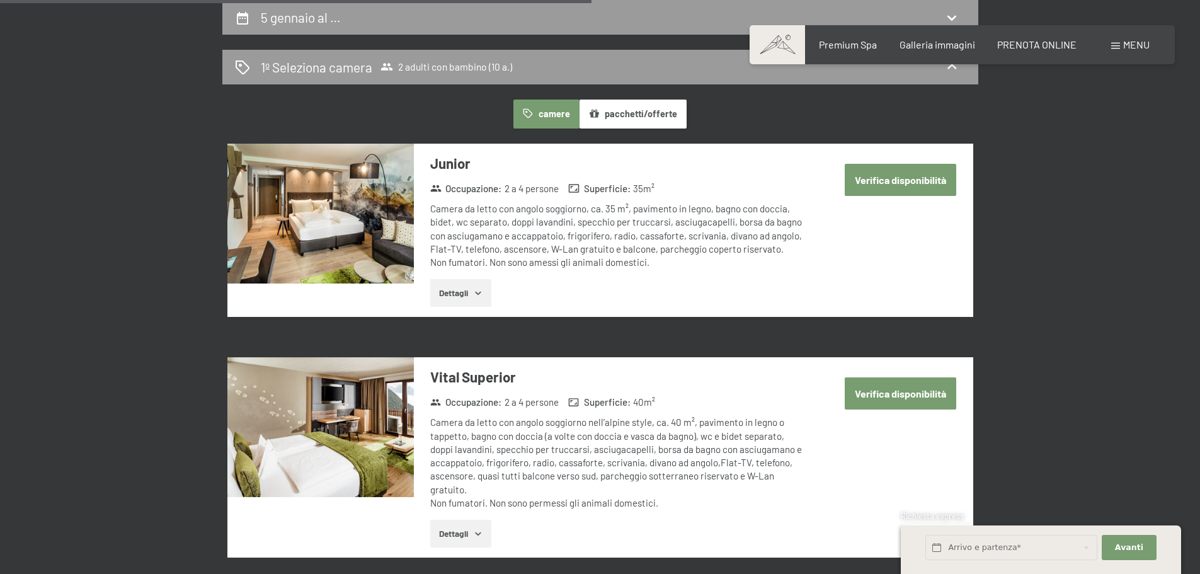
select select "10"
select select "[DATE]"
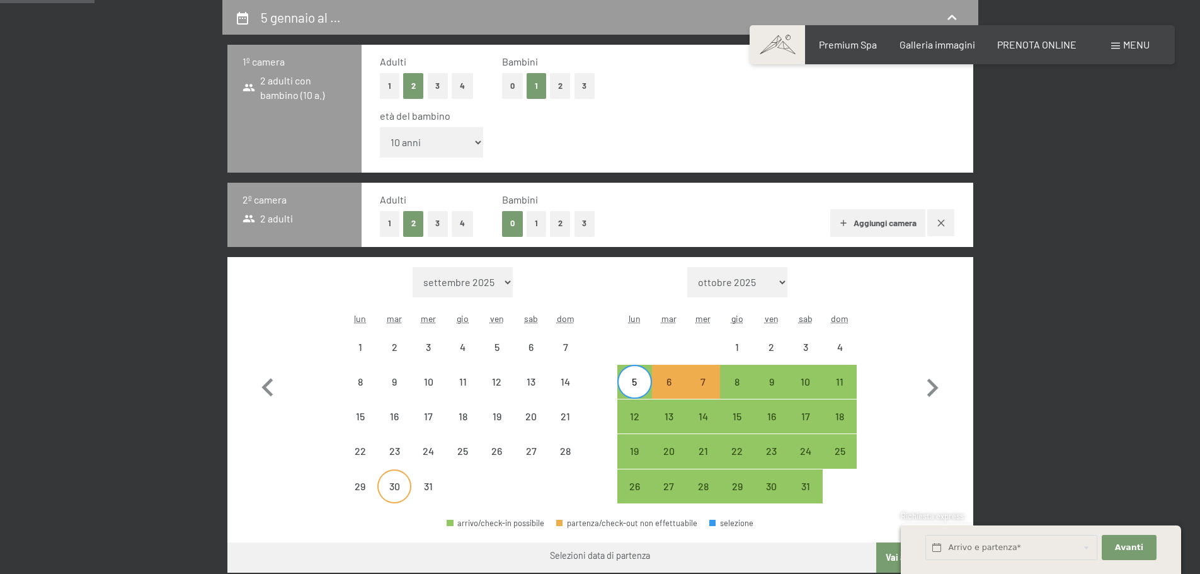
click at [396, 484] on div "30" at bounding box center [394, 496] width 31 height 31
select select "[DATE]"
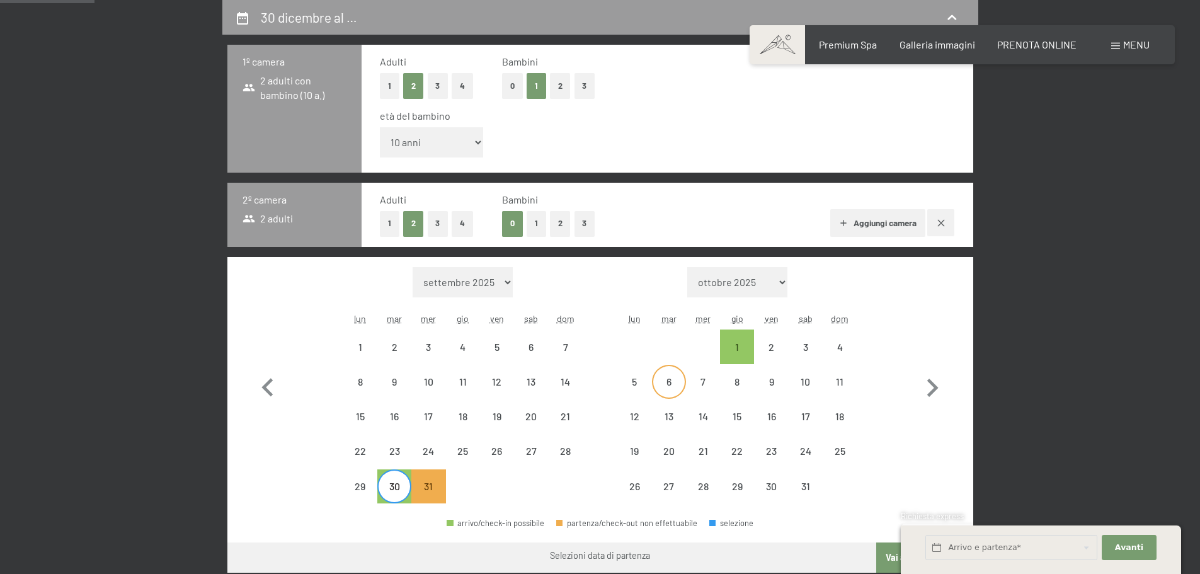
click at [670, 383] on div "6" at bounding box center [668, 392] width 31 height 31
select select "[DATE]"
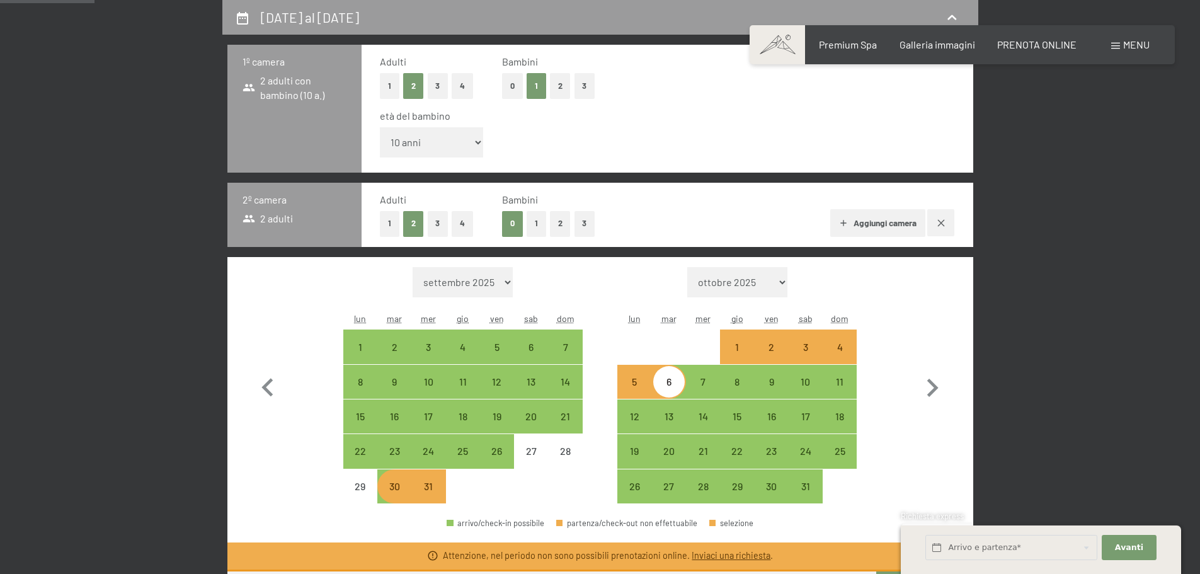
click at [777, 352] on div "2" at bounding box center [770, 357] width 31 height 31
select select "[DATE]"
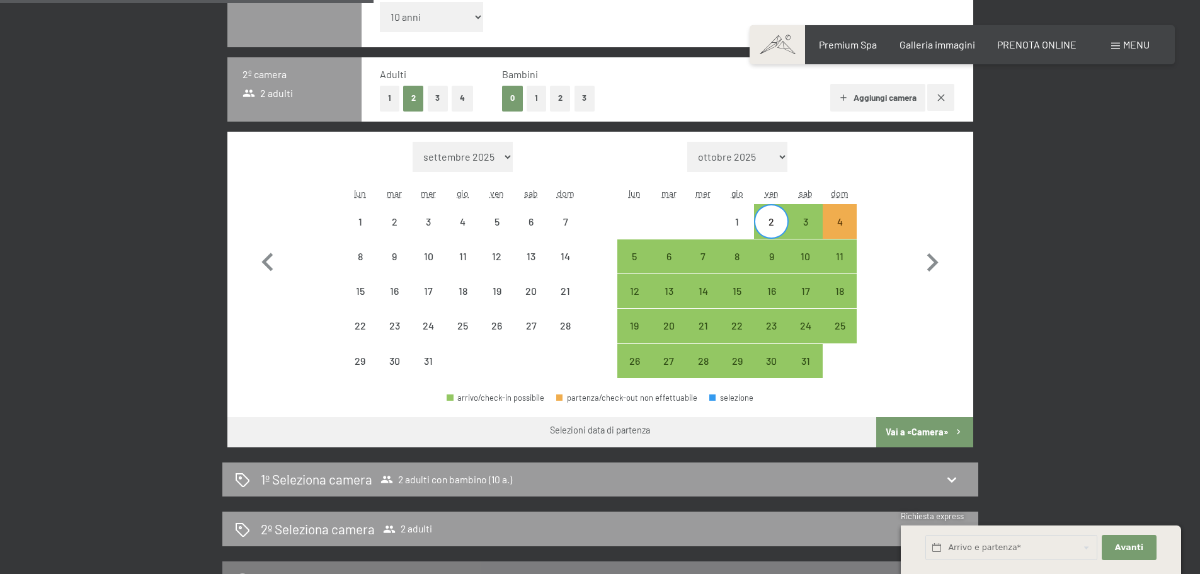
scroll to position [437, 0]
click at [633, 257] on div "5" at bounding box center [634, 266] width 31 height 31
select select "[DATE]"
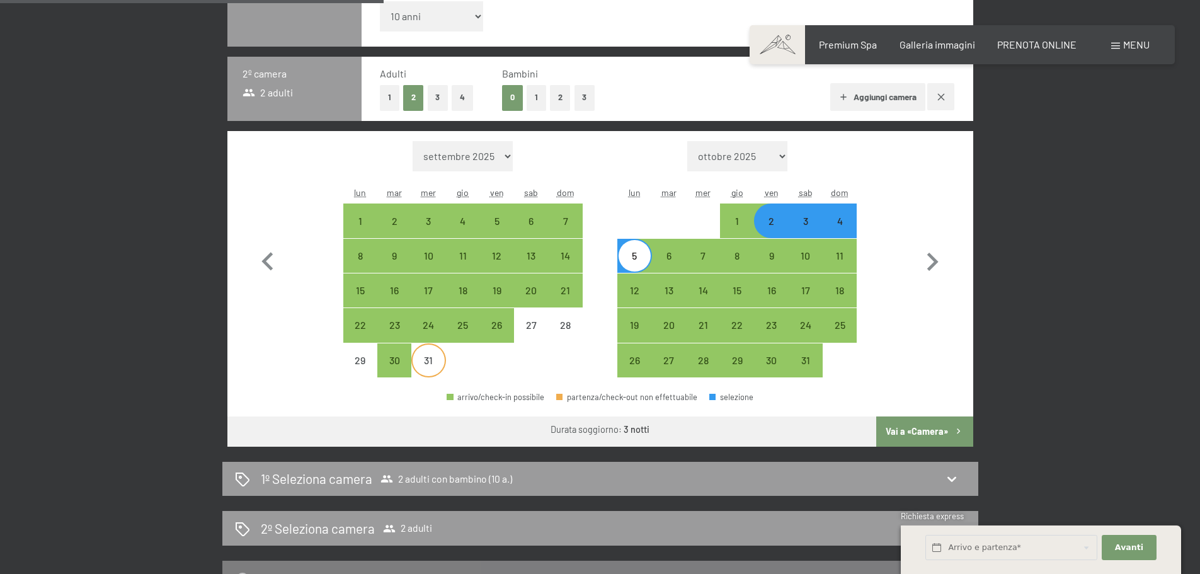
click at [427, 358] on div "31" at bounding box center [428, 370] width 31 height 31
select select "[DATE]"
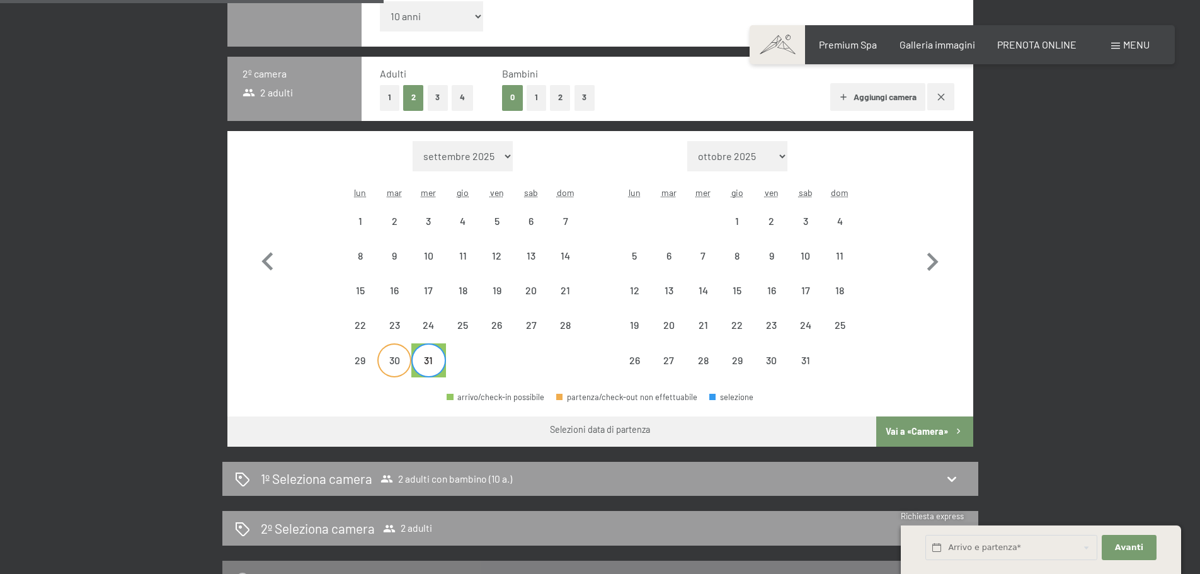
click at [399, 366] on div "30" at bounding box center [394, 370] width 31 height 31
select select "[DATE]"
click at [634, 254] on div "5" at bounding box center [634, 266] width 31 height 31
select select "[DATE]"
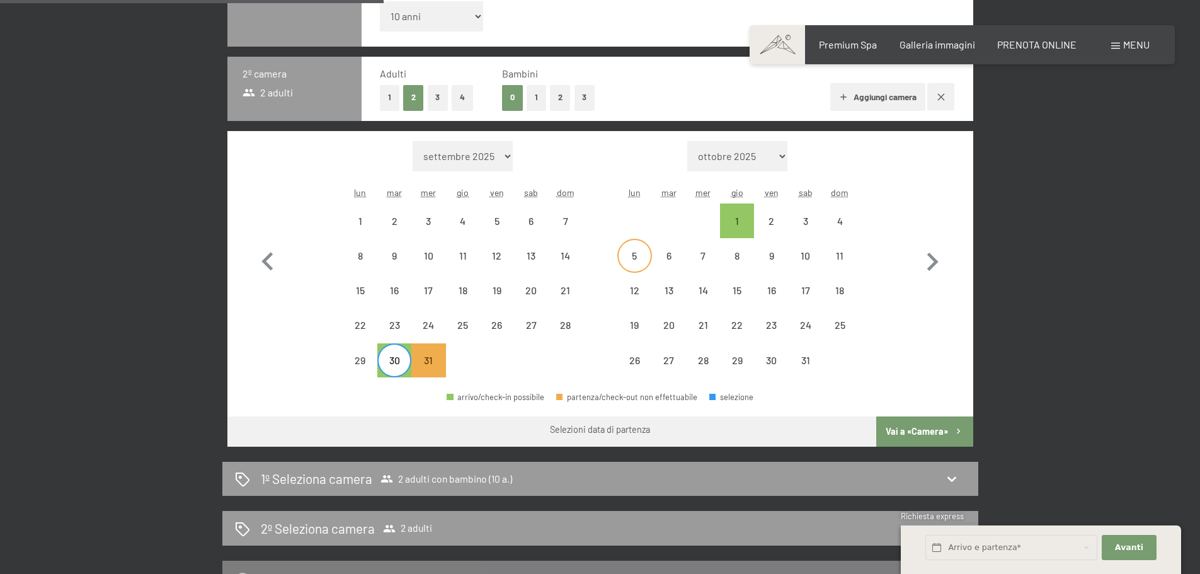
select select "[DATE]"
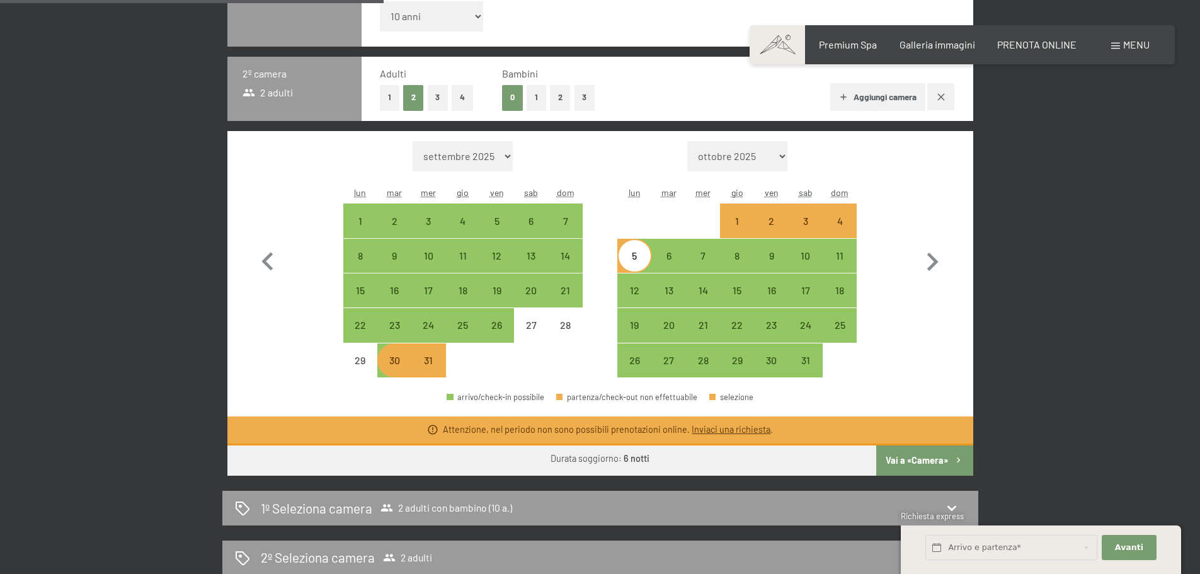
click at [917, 462] on button "Vai a «Camera»" at bounding box center [924, 460] width 96 height 30
select select "[DATE]"
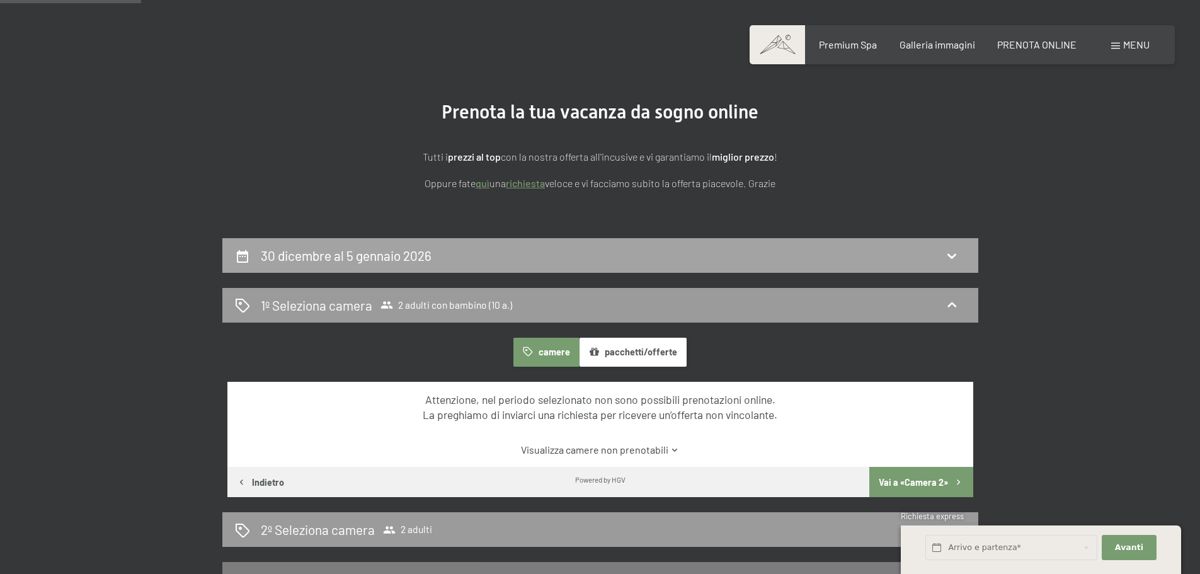
scroll to position [0, 0]
